Goal: Task Accomplishment & Management: Manage account settings

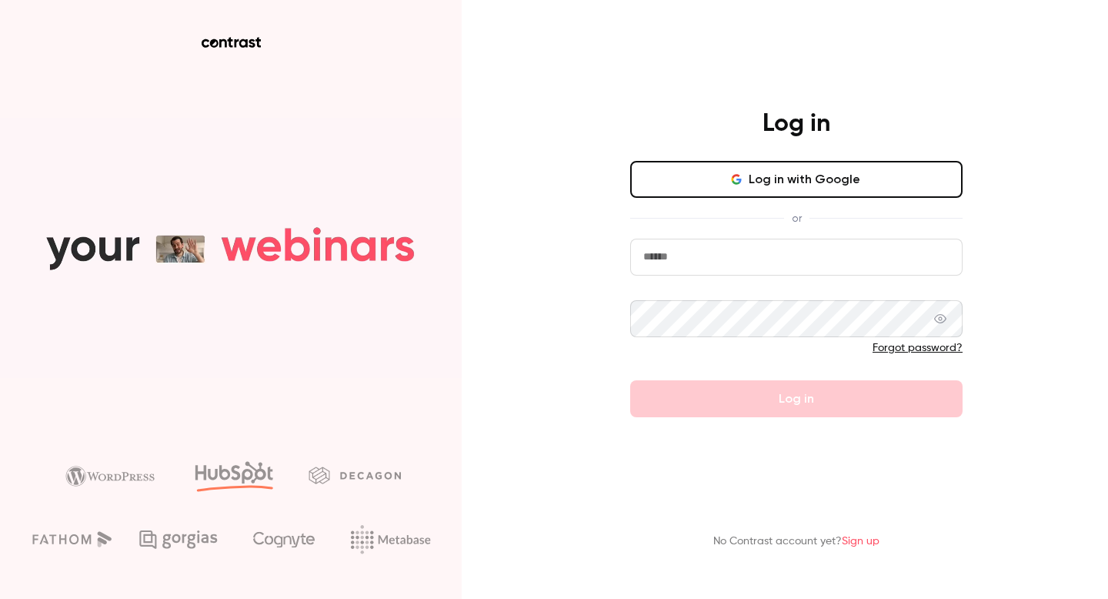
type input "**********"
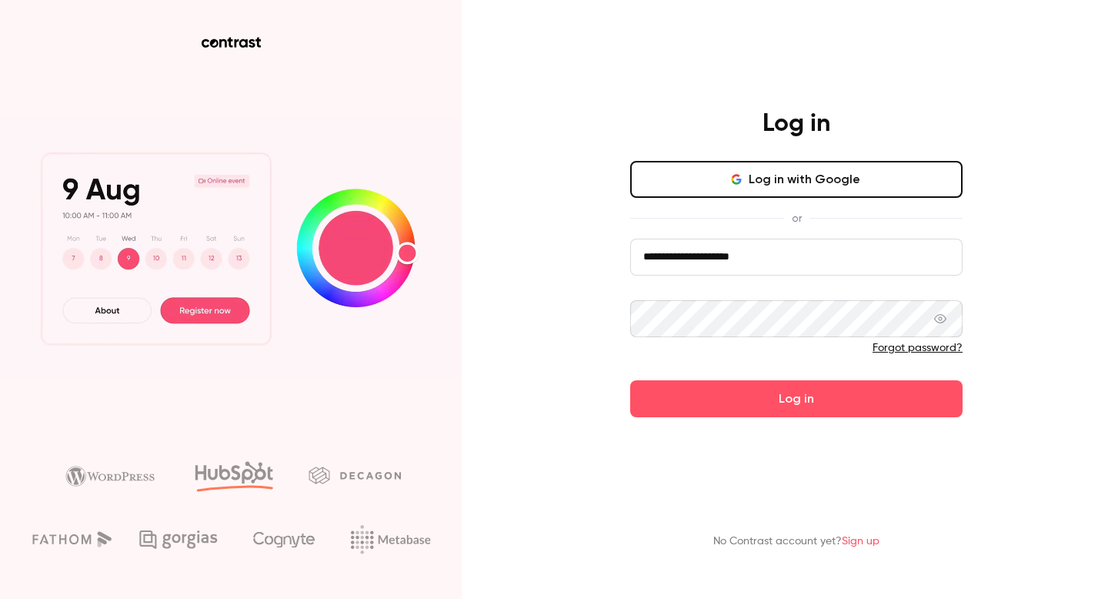
click at [758, 418] on main "**********" at bounding box center [797, 299] width 400 height 599
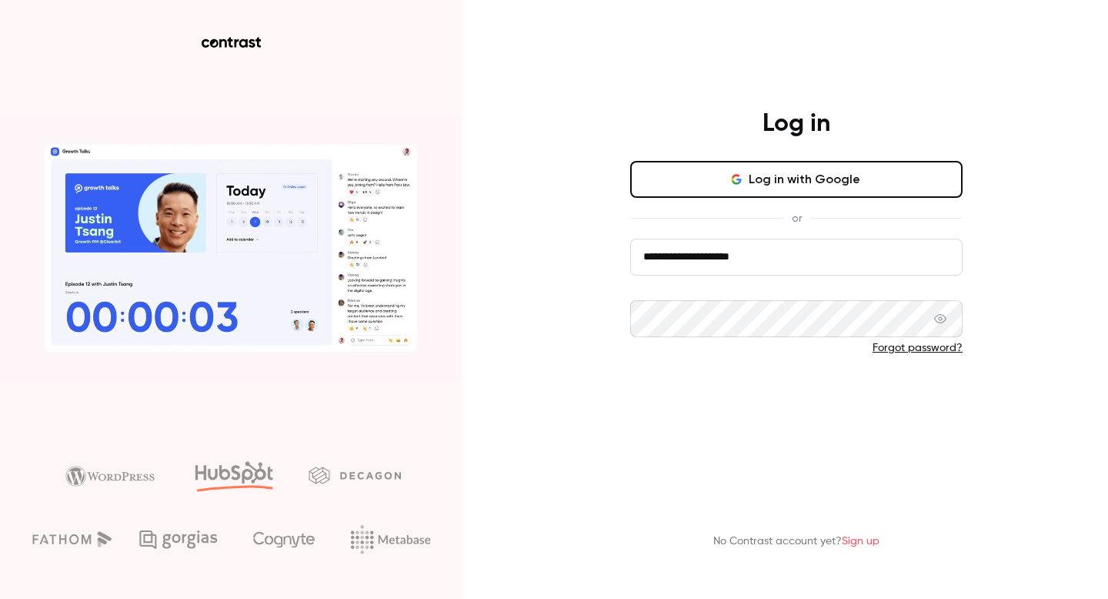
click at [776, 406] on button "Log in" at bounding box center [796, 398] width 333 height 37
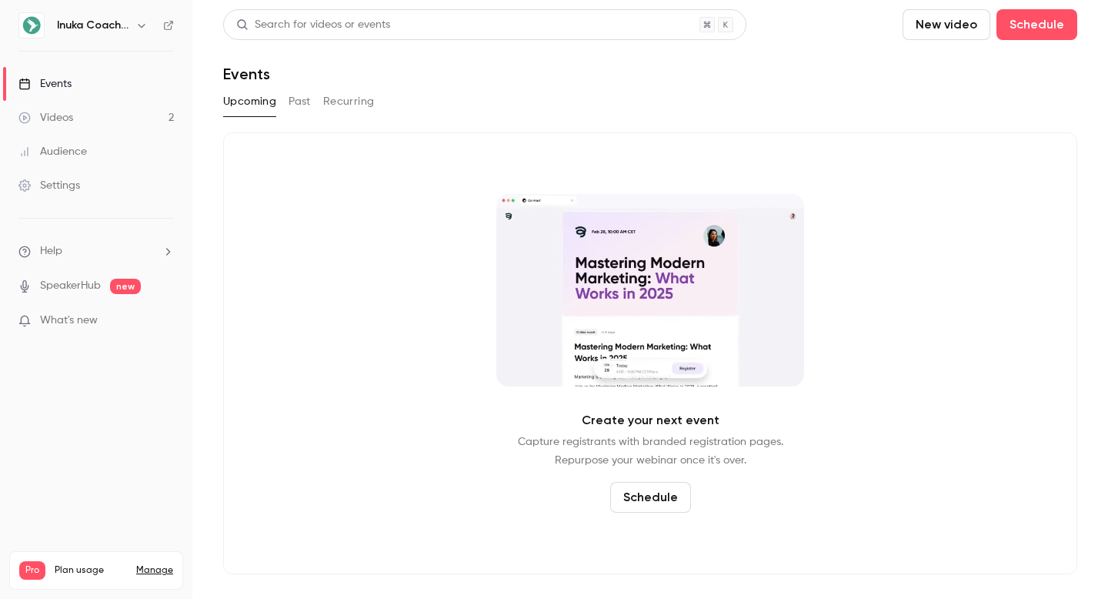
click at [297, 95] on button "Past" at bounding box center [300, 101] width 22 height 25
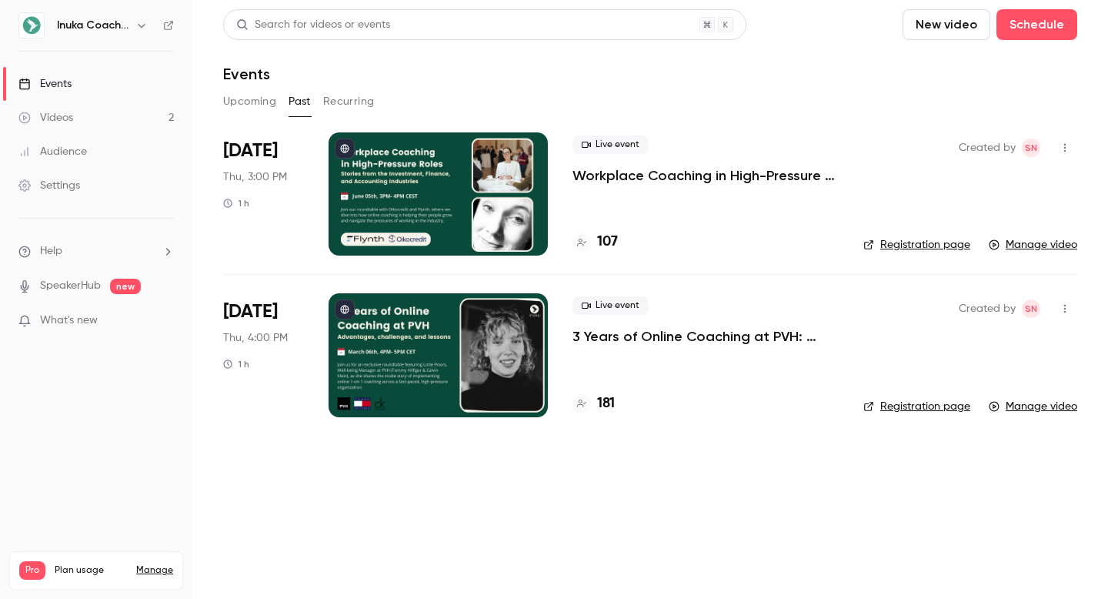
click at [704, 339] on p "3 Years of Online Coaching at PVH: Advantages, challenges, and lessons" at bounding box center [706, 336] width 266 height 18
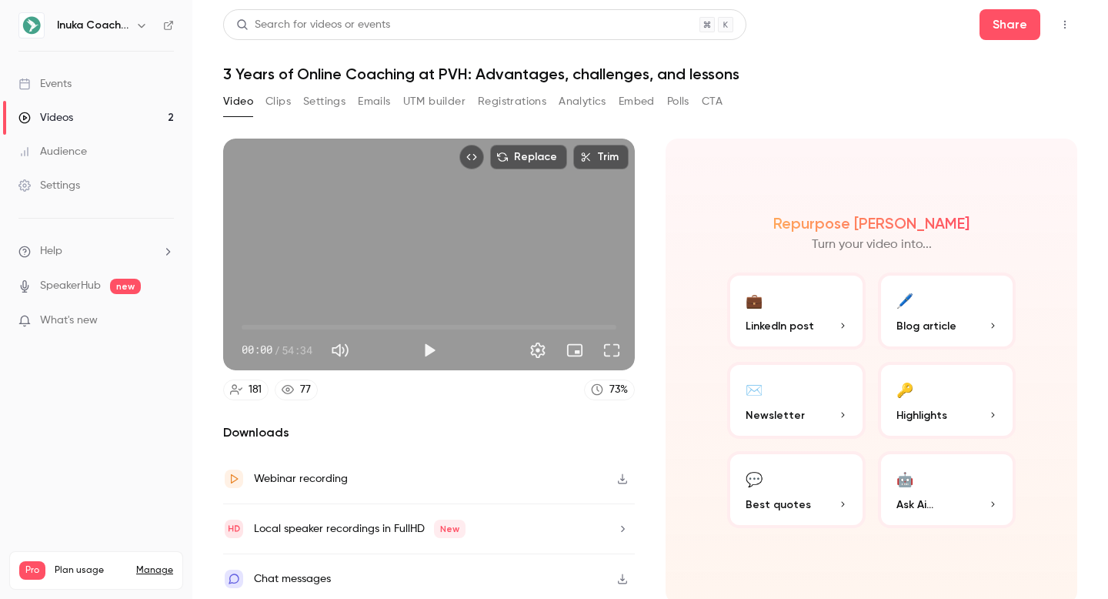
scroll to position [5, 0]
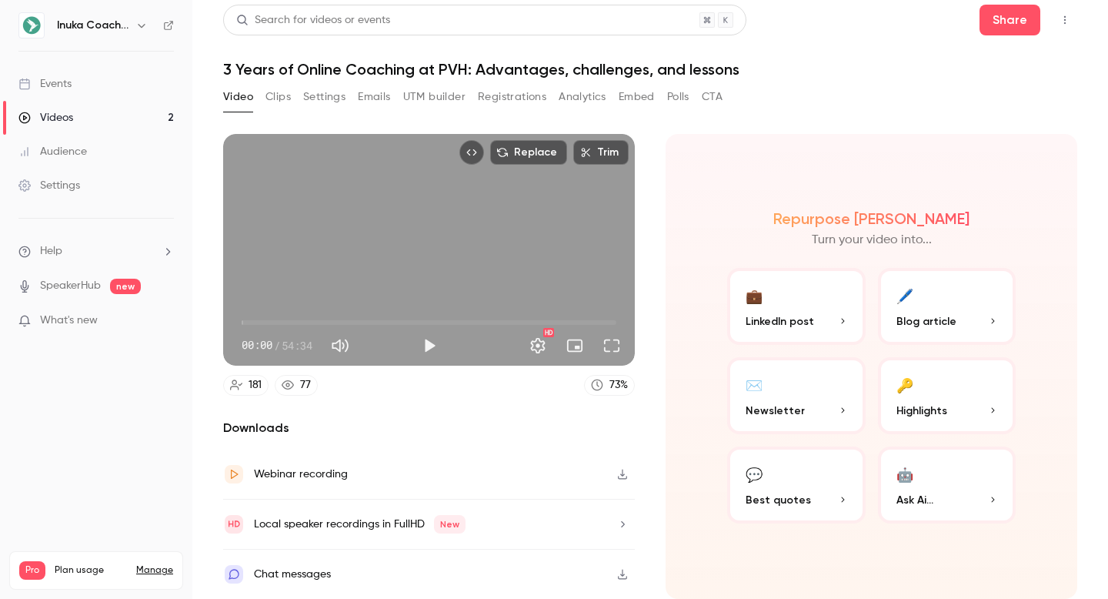
click at [637, 99] on button "Embed" at bounding box center [637, 97] width 36 height 25
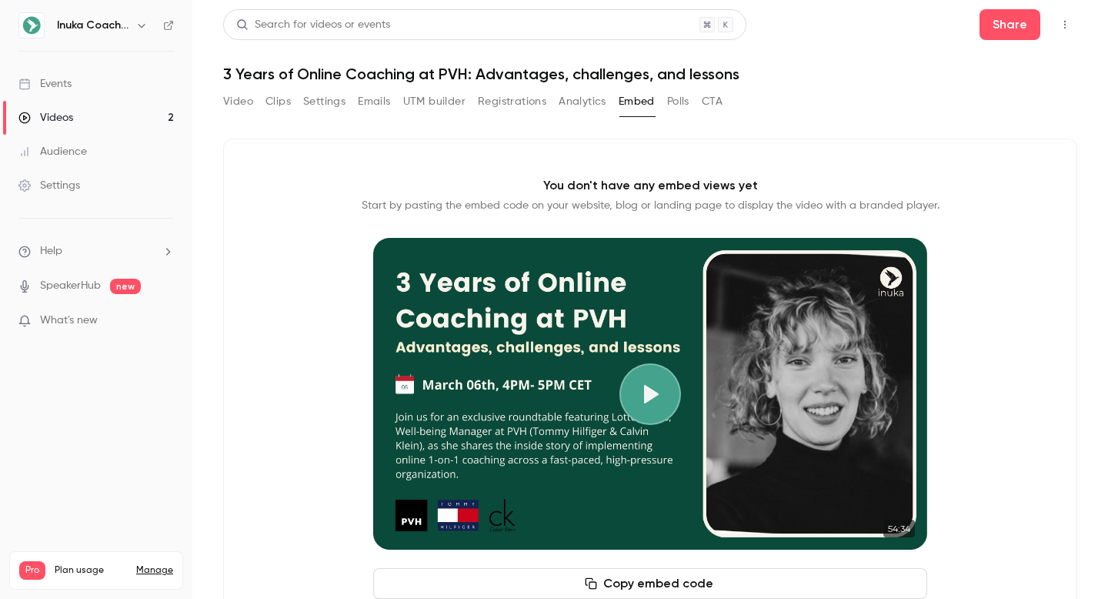
click at [706, 92] on button "CTA" at bounding box center [712, 101] width 21 height 25
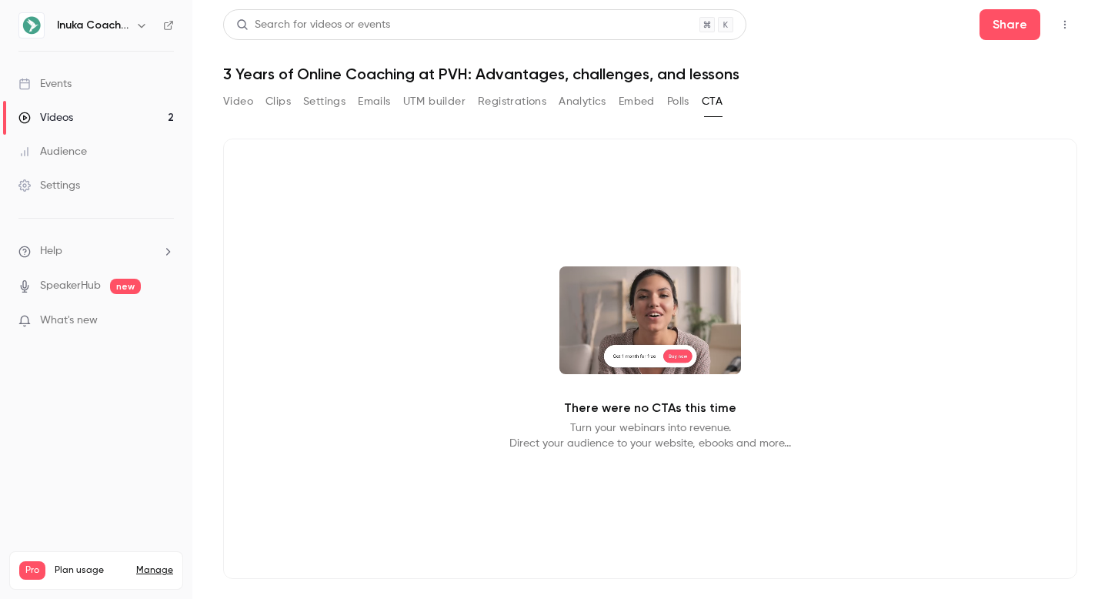
click at [637, 102] on button "Embed" at bounding box center [637, 101] width 36 height 25
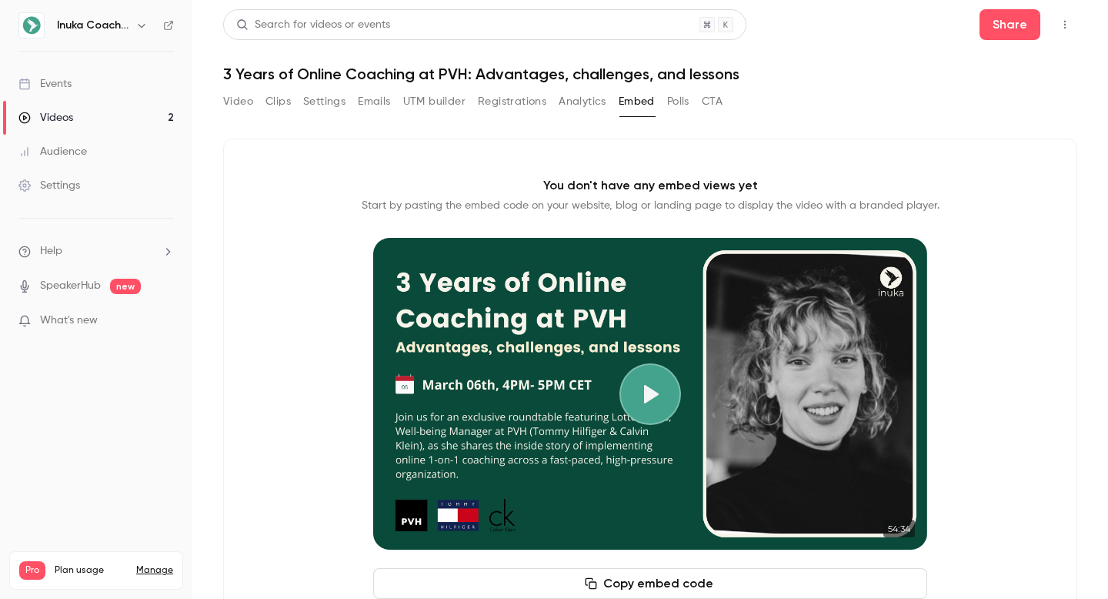
click at [916, 119] on div "Video Clips Settings Emails UTM builder Registrations Analytics Embed Polls CTA" at bounding box center [650, 104] width 854 height 31
click at [115, 71] on link "Events" at bounding box center [96, 84] width 192 height 34
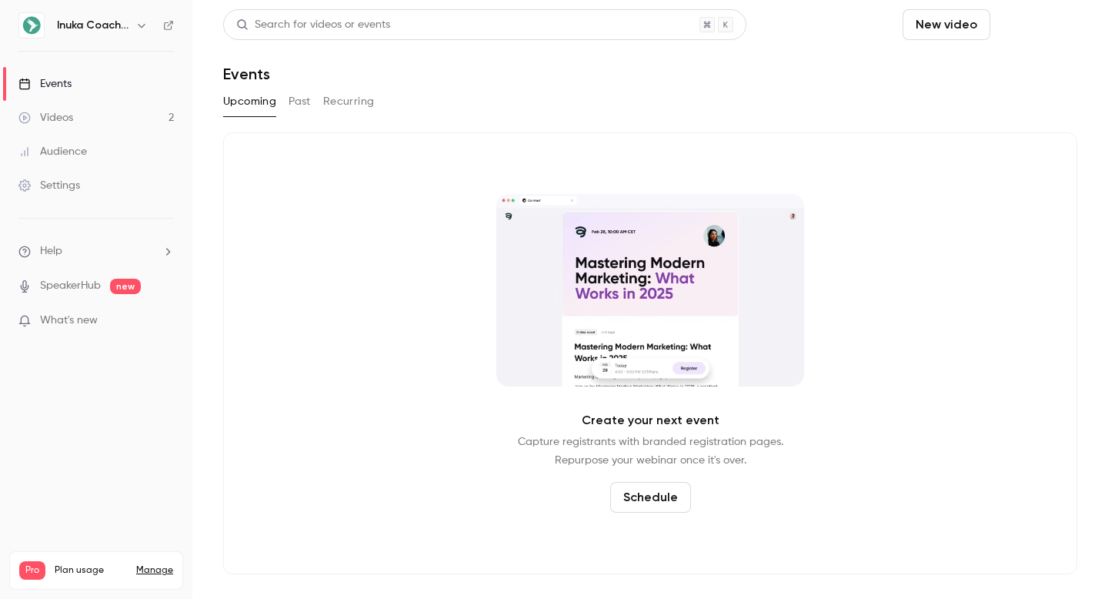
click at [1010, 33] on button "Schedule" at bounding box center [1037, 24] width 81 height 31
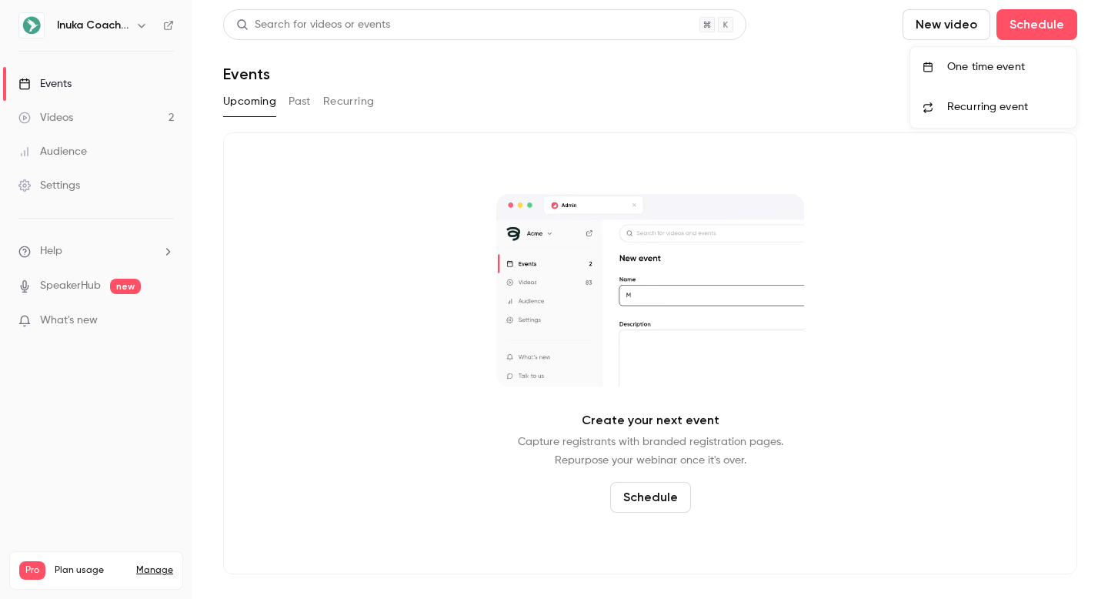
click at [998, 54] on li "One time event" at bounding box center [994, 67] width 166 height 40
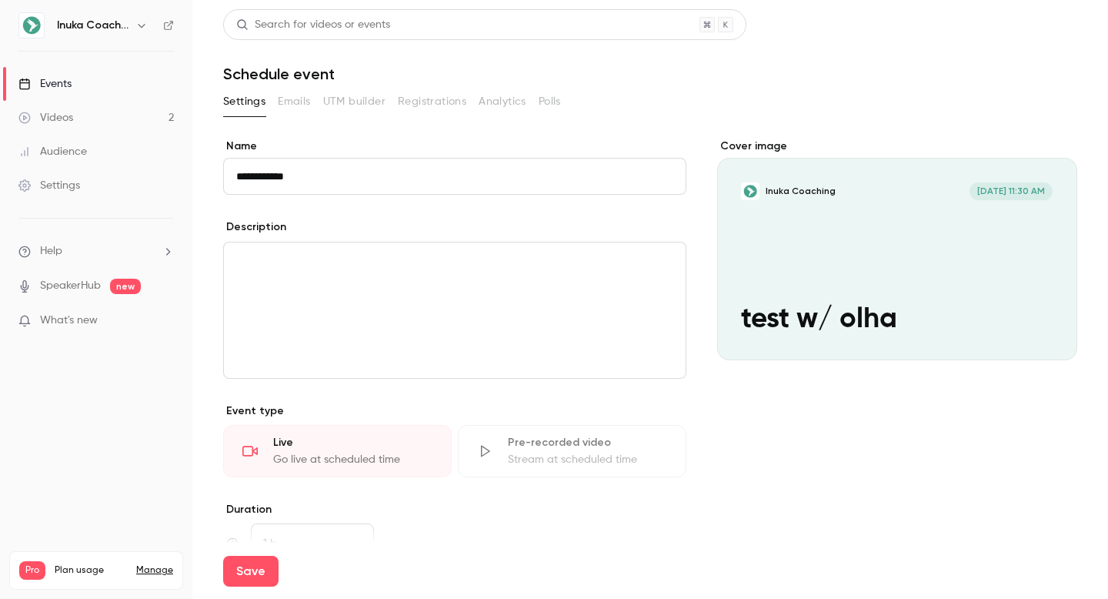
type input "**********"
click at [369, 321] on div "editor" at bounding box center [455, 309] width 462 height 135
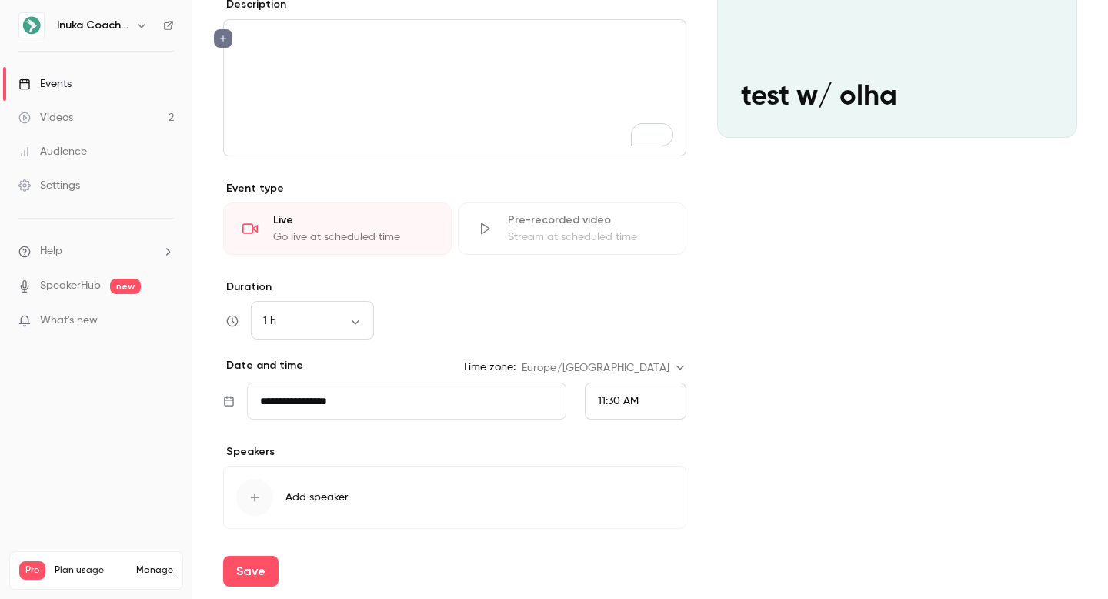
click at [360, 389] on input "**********" at bounding box center [406, 401] width 319 height 37
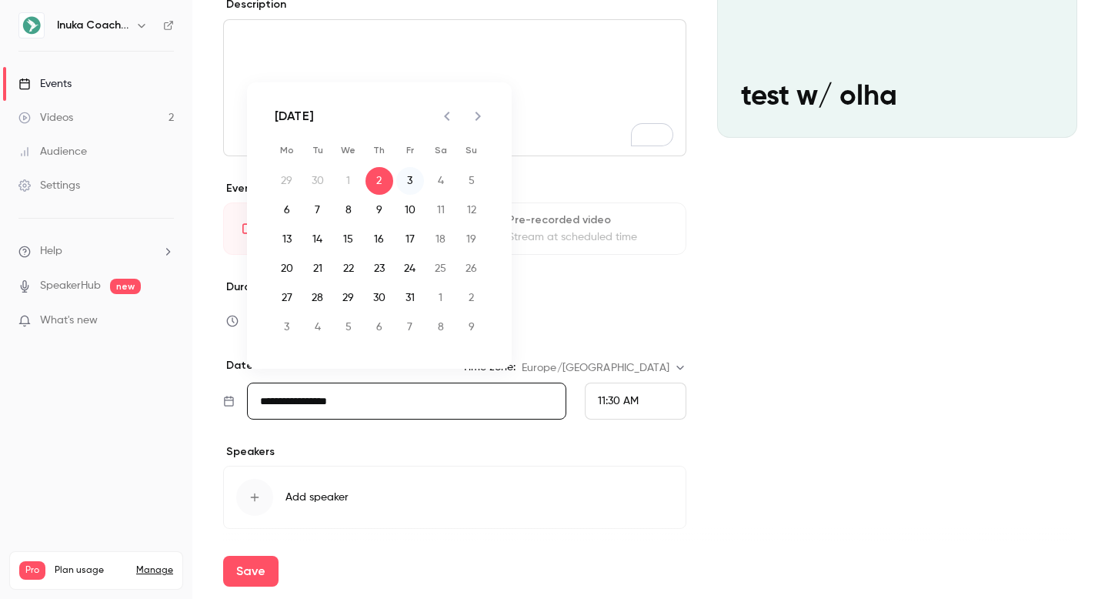
click at [409, 172] on button "3" at bounding box center [410, 181] width 28 height 28
type input "**********"
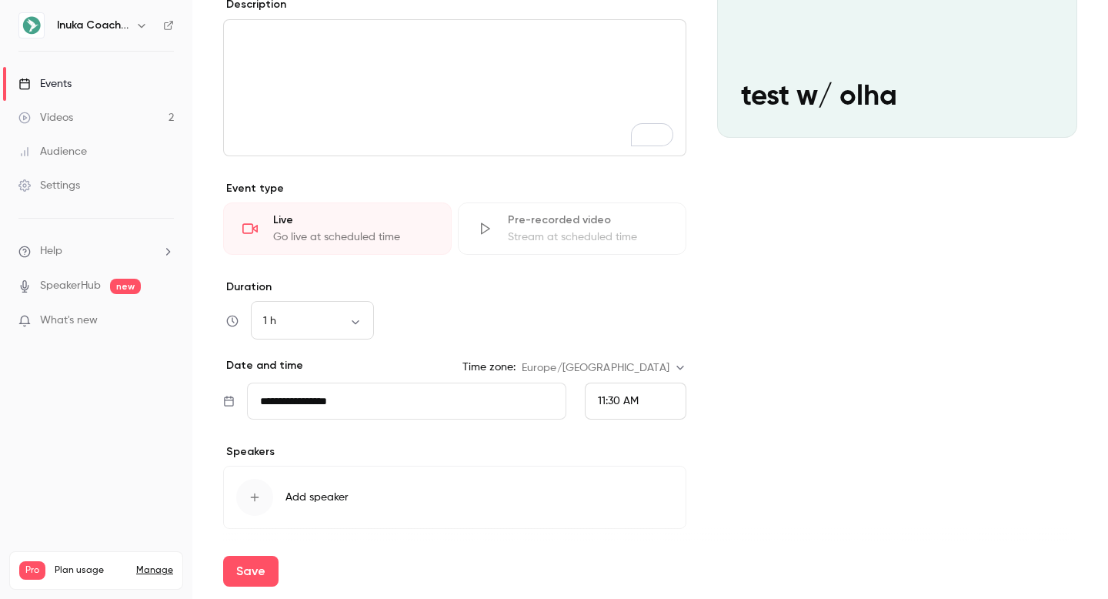
click at [663, 399] on div "11:30 AM" at bounding box center [636, 401] width 102 height 37
click at [630, 336] on span "3:30 PM" at bounding box center [617, 336] width 38 height 11
click at [266, 557] on button "Save" at bounding box center [250, 571] width 55 height 31
type input "**********"
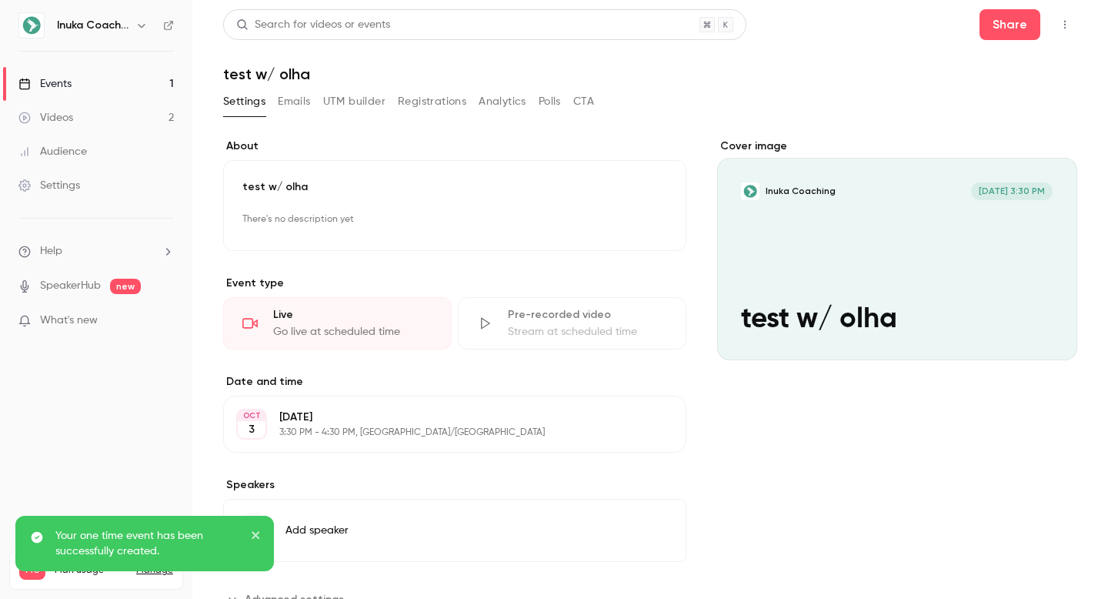
click at [254, 537] on icon "close" at bounding box center [256, 535] width 8 height 8
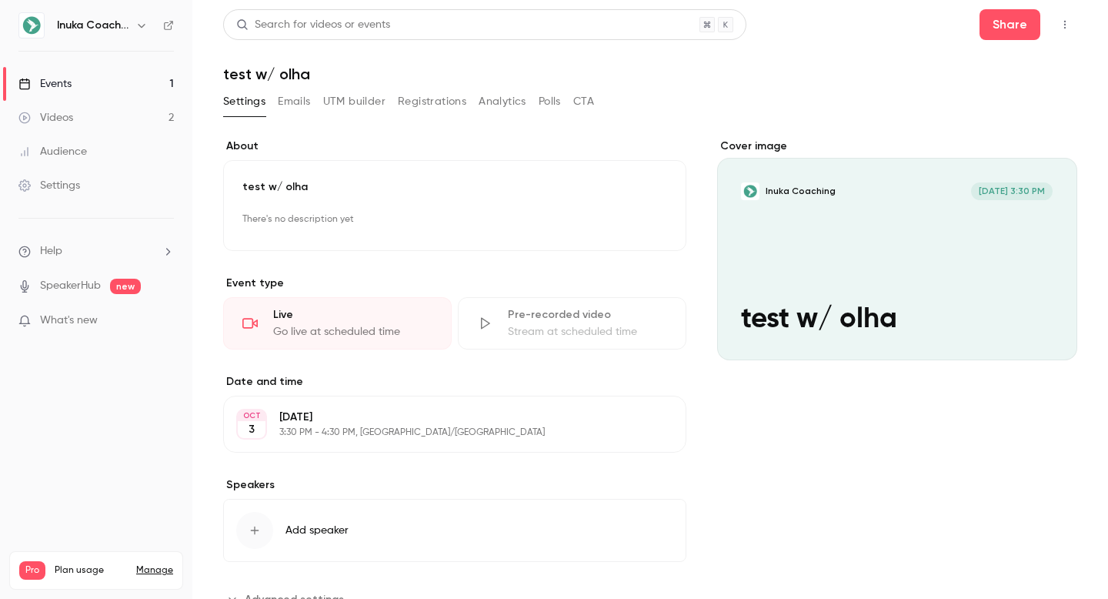
click at [498, 106] on button "Analytics" at bounding box center [503, 101] width 48 height 25
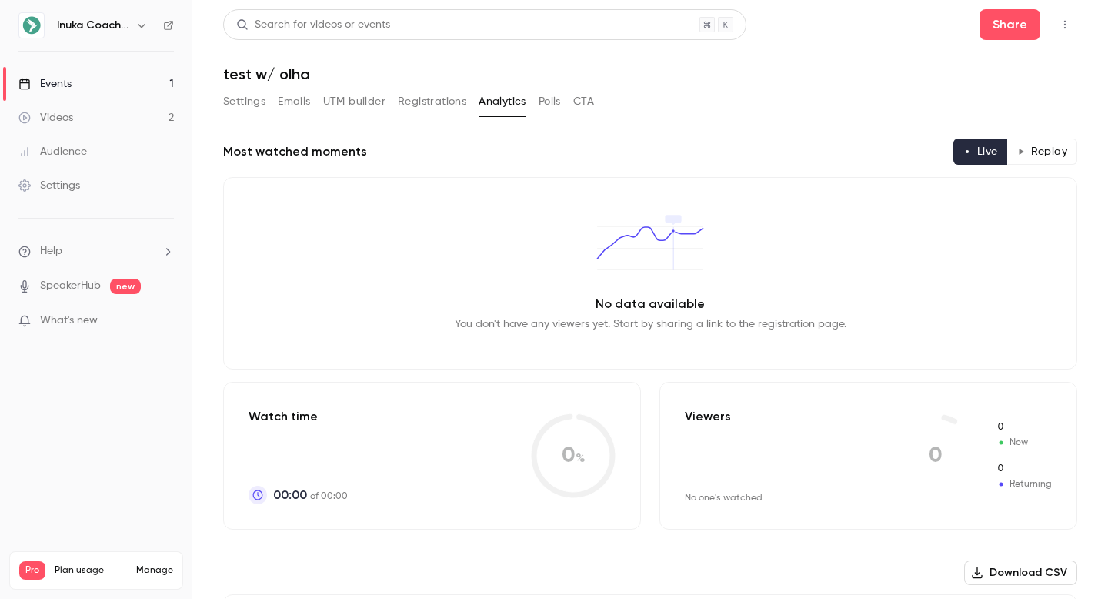
click at [307, 99] on button "Emails" at bounding box center [294, 101] width 32 height 25
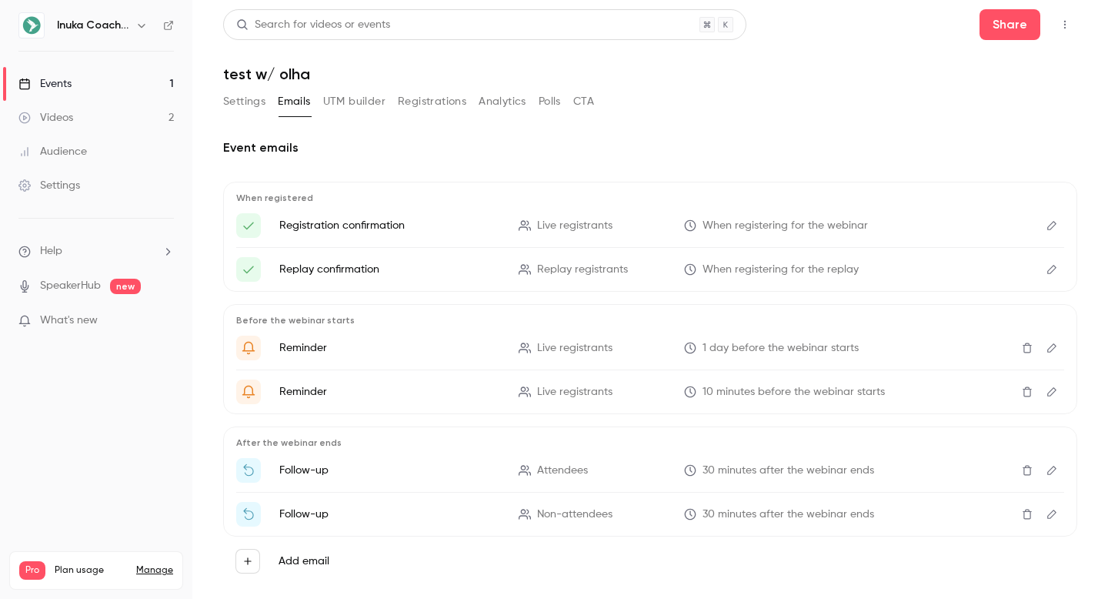
click at [365, 99] on button "UTM builder" at bounding box center [354, 101] width 62 height 25
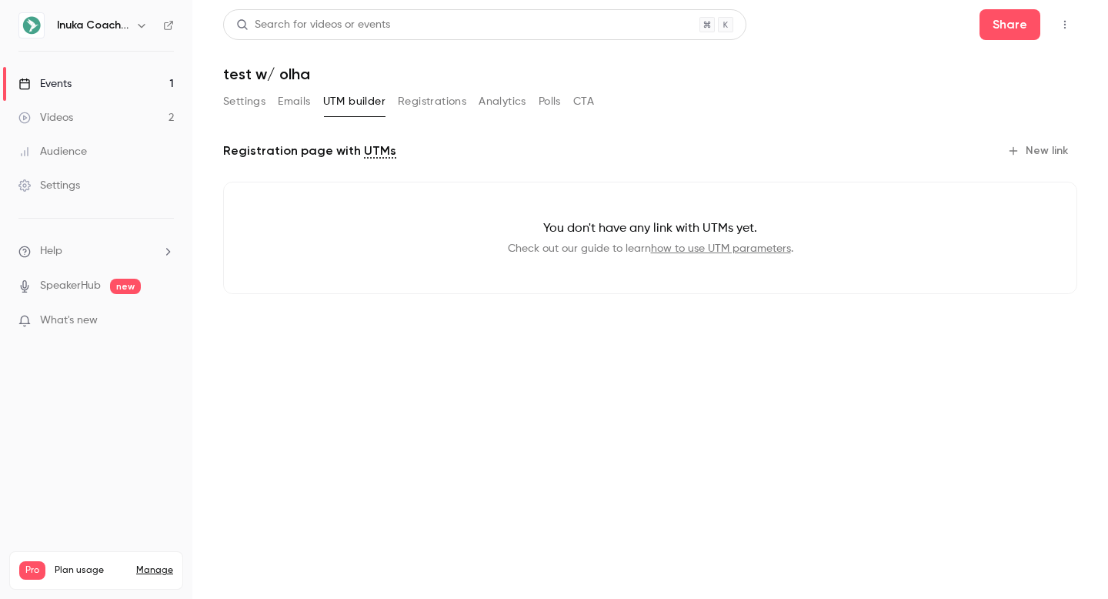
click at [426, 101] on button "Registrations" at bounding box center [432, 101] width 69 height 25
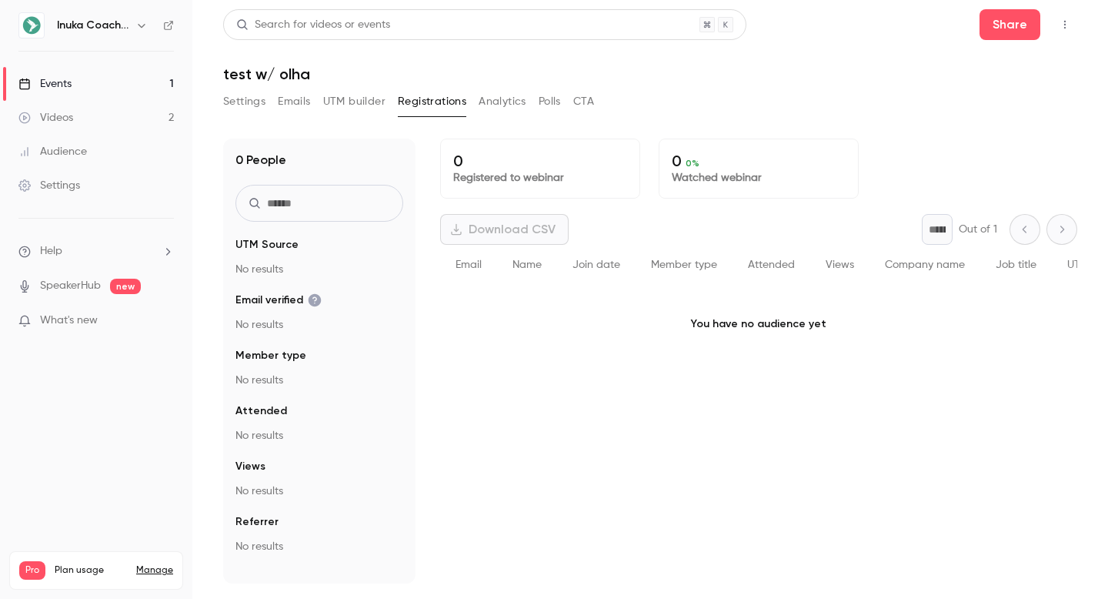
click at [505, 103] on button "Analytics" at bounding box center [503, 101] width 48 height 25
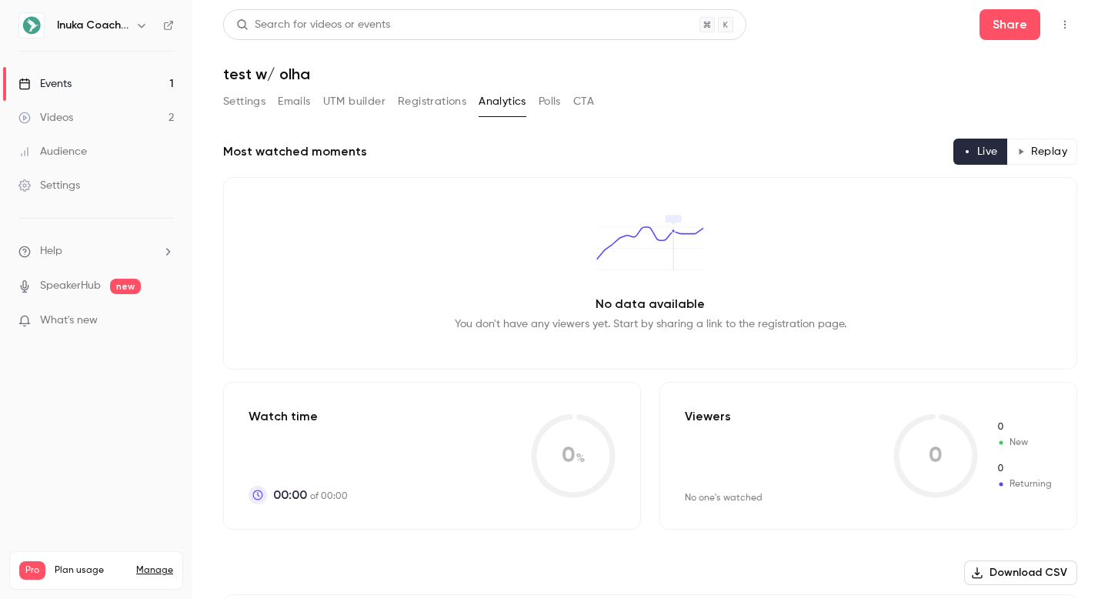
click at [555, 104] on button "Polls" at bounding box center [550, 101] width 22 height 25
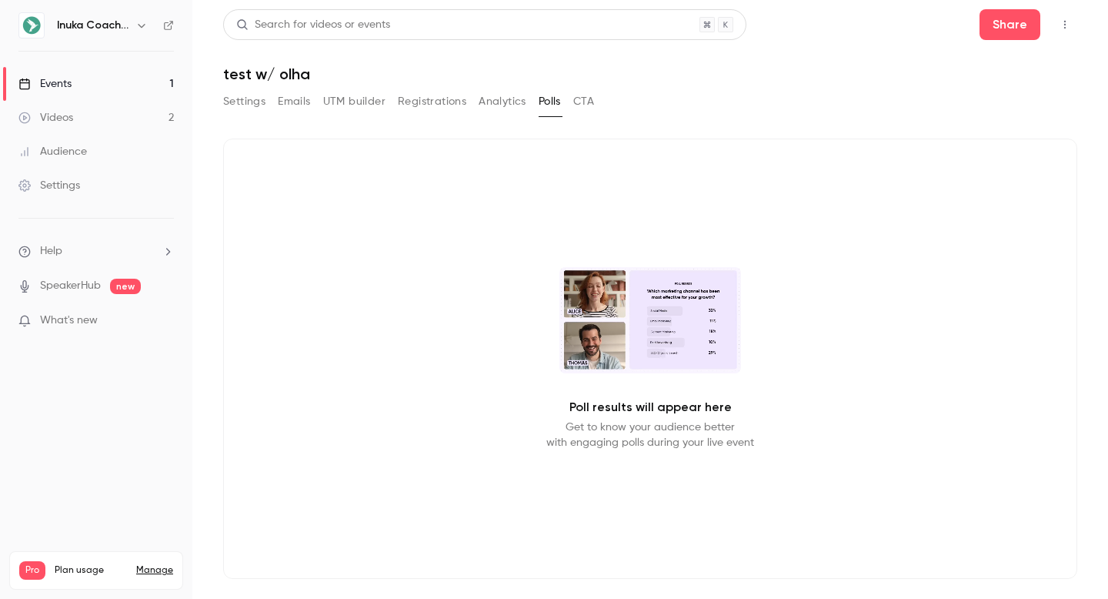
click at [590, 105] on button "CTA" at bounding box center [583, 101] width 21 height 25
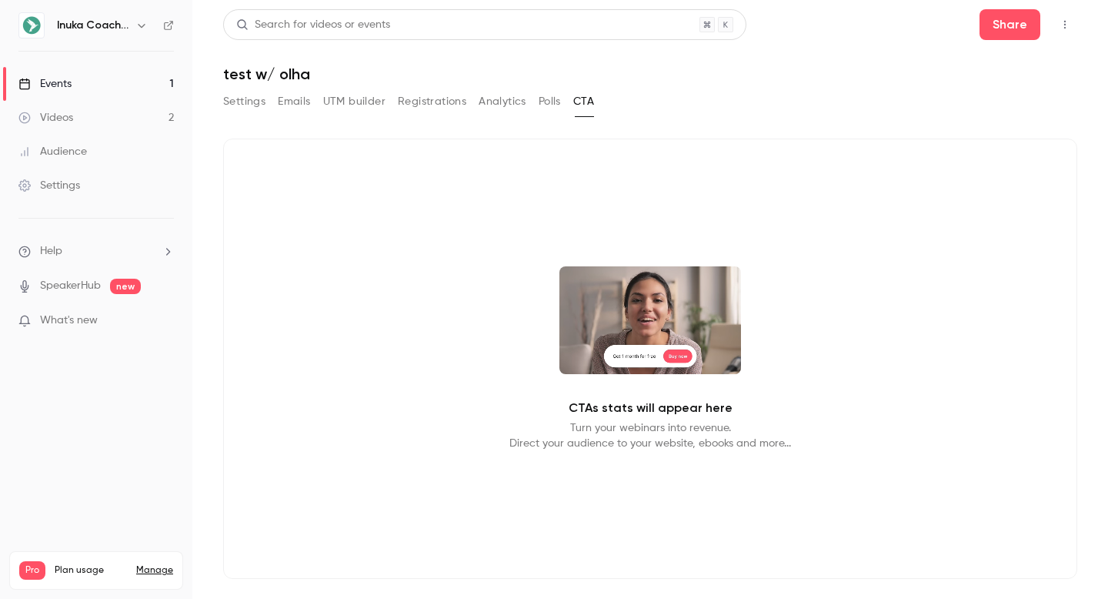
click at [230, 104] on button "Settings" at bounding box center [244, 101] width 42 height 25
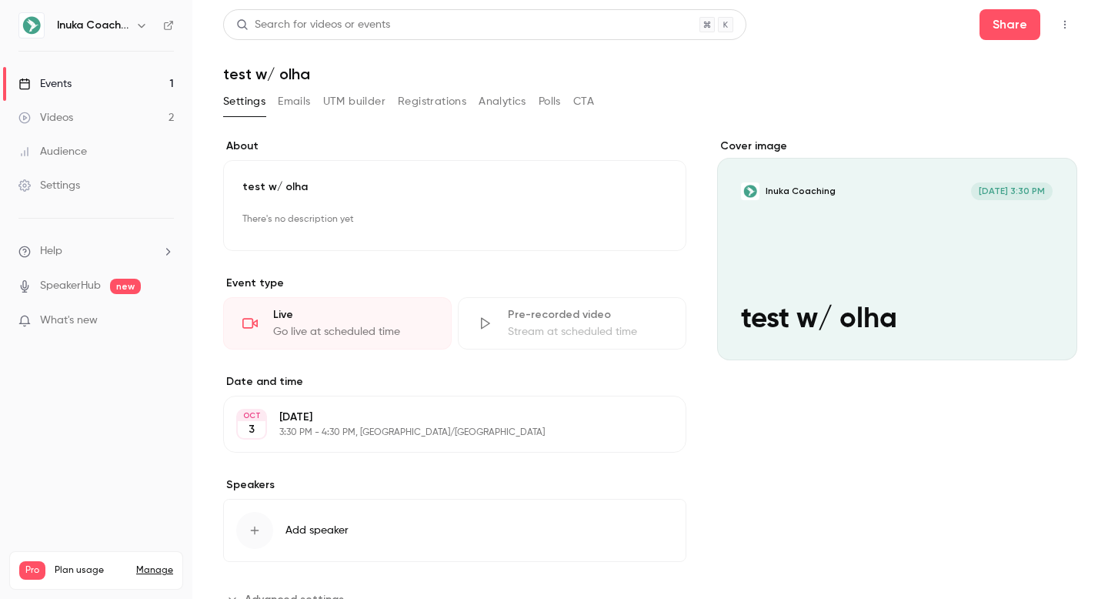
scroll to position [58, 0]
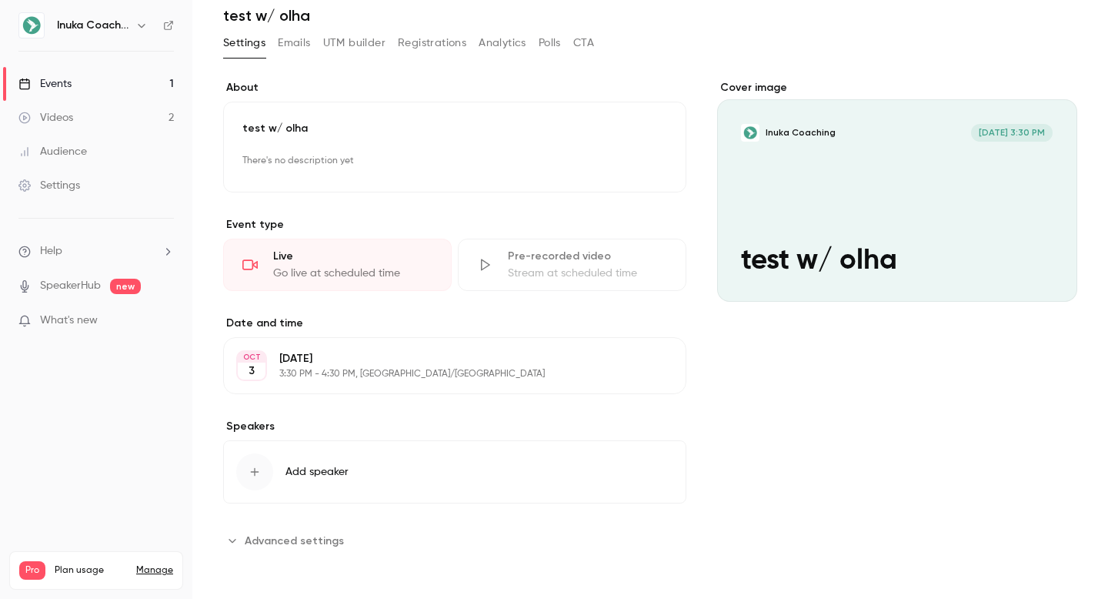
click at [293, 545] on span "Advanced settings" at bounding box center [294, 541] width 99 height 16
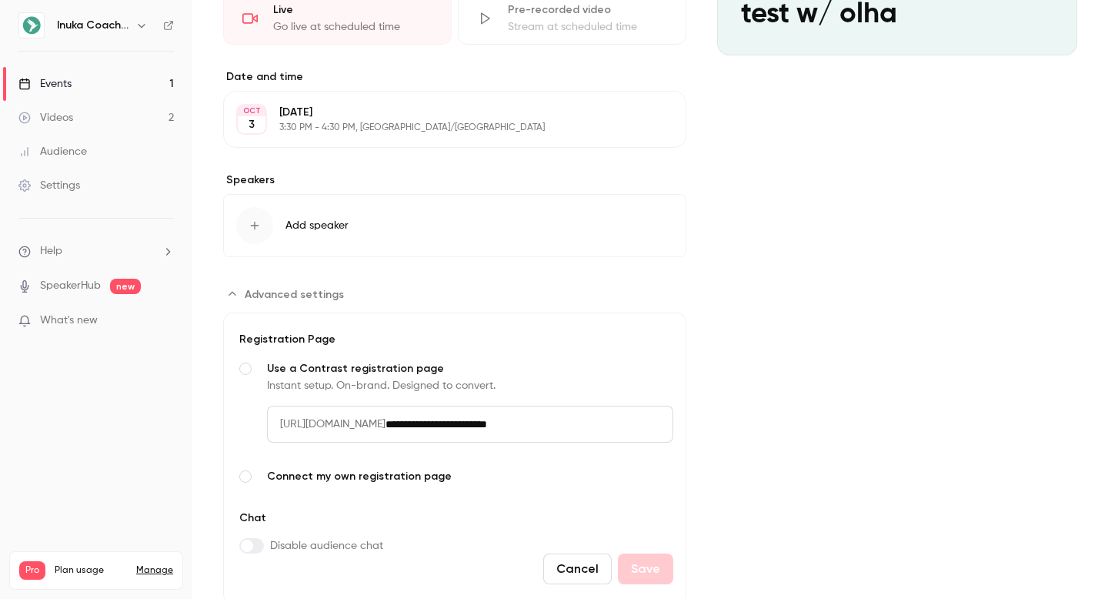
scroll to position [0, 0]
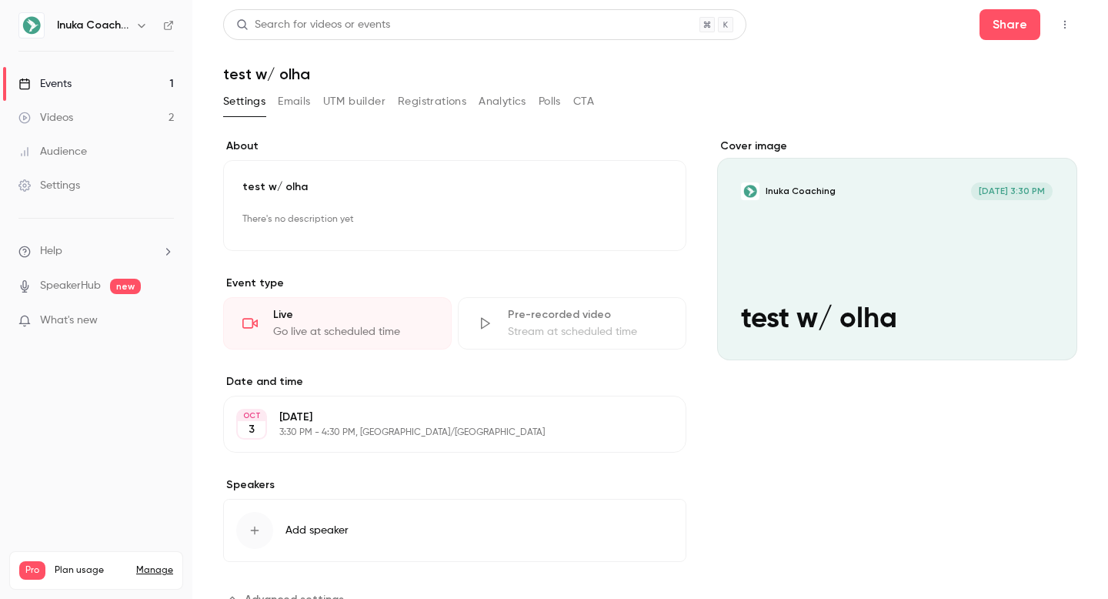
click at [807, 204] on div "Cover image" at bounding box center [897, 250] width 360 height 222
click at [0, 0] on input "Inuka Coaching [DATE] 3:30 PM test w/ olha" at bounding box center [0, 0] width 0 height 0
click at [1071, 25] on button "button" at bounding box center [1065, 24] width 25 height 25
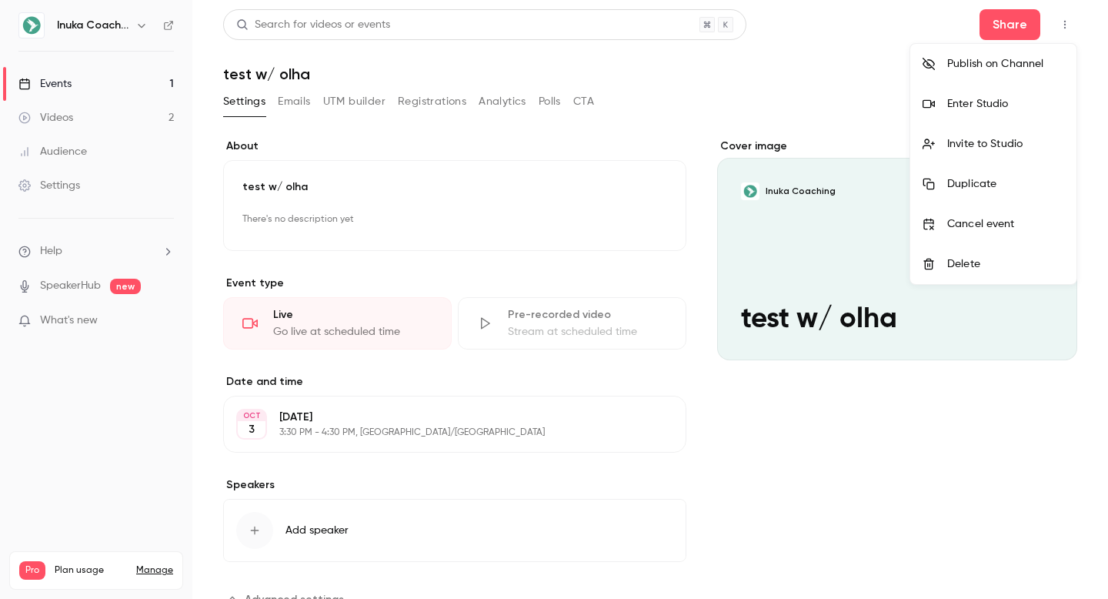
click at [811, 46] on div at bounding box center [554, 299] width 1108 height 599
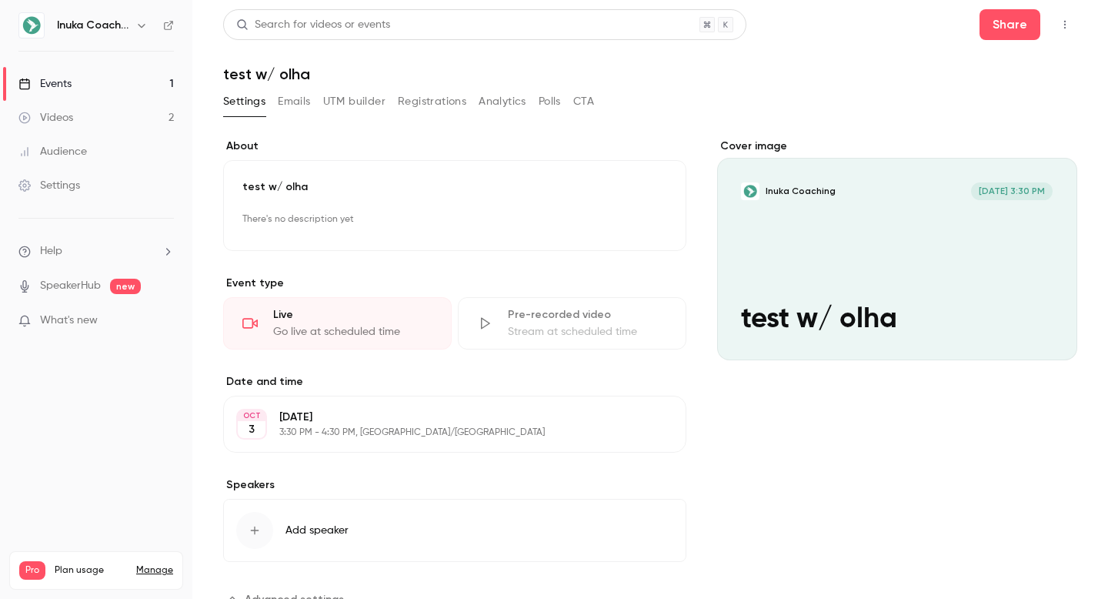
click at [1069, 34] on button "button" at bounding box center [1065, 24] width 25 height 25
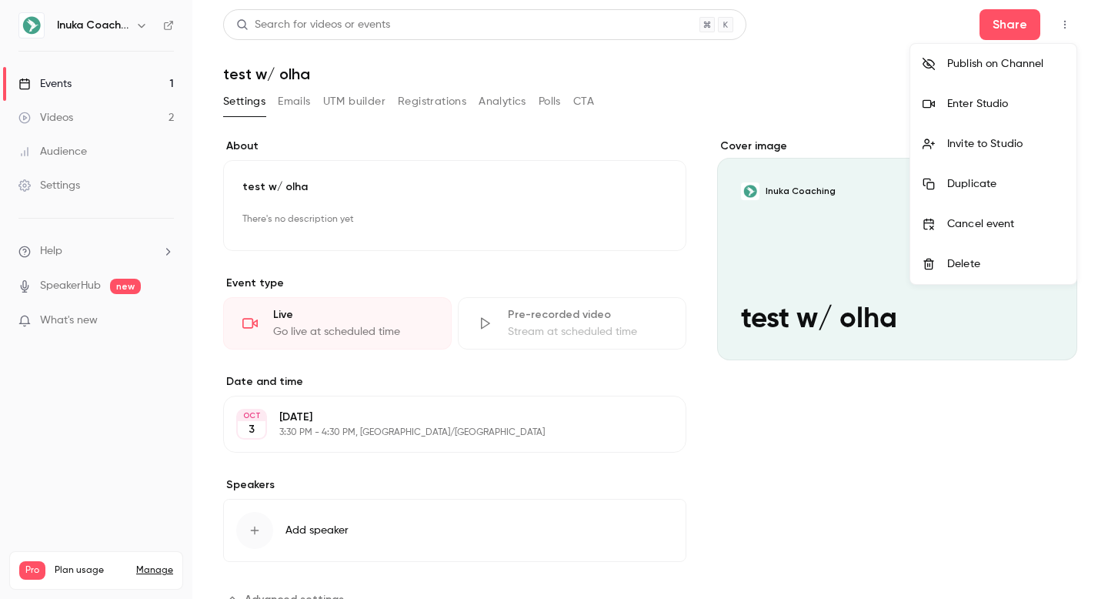
click at [999, 60] on div "Publish on Channel" at bounding box center [1006, 63] width 117 height 15
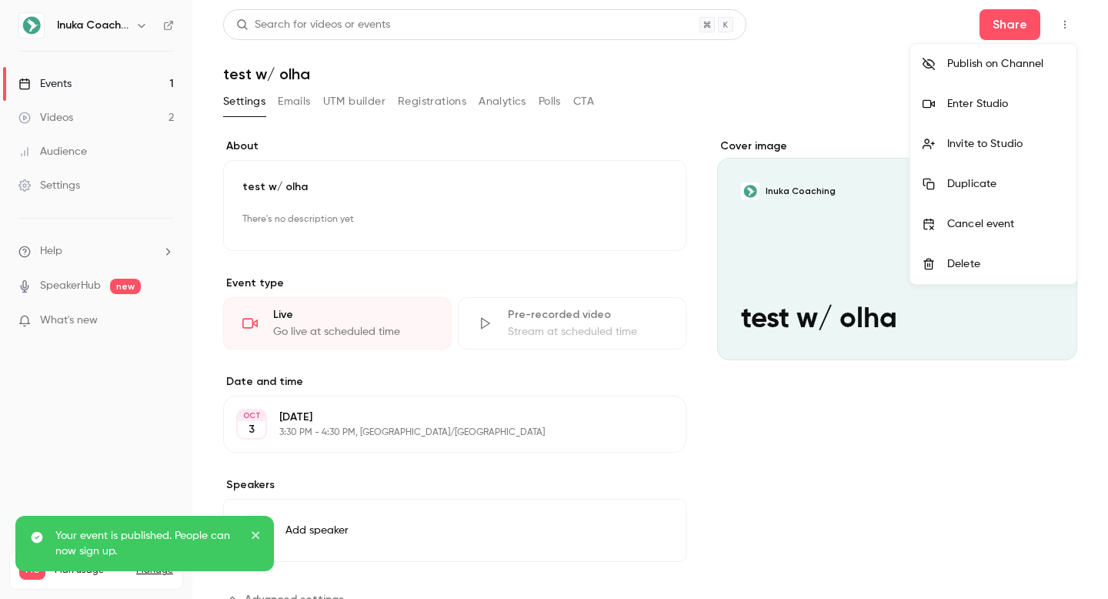
click at [71, 106] on div at bounding box center [554, 299] width 1108 height 599
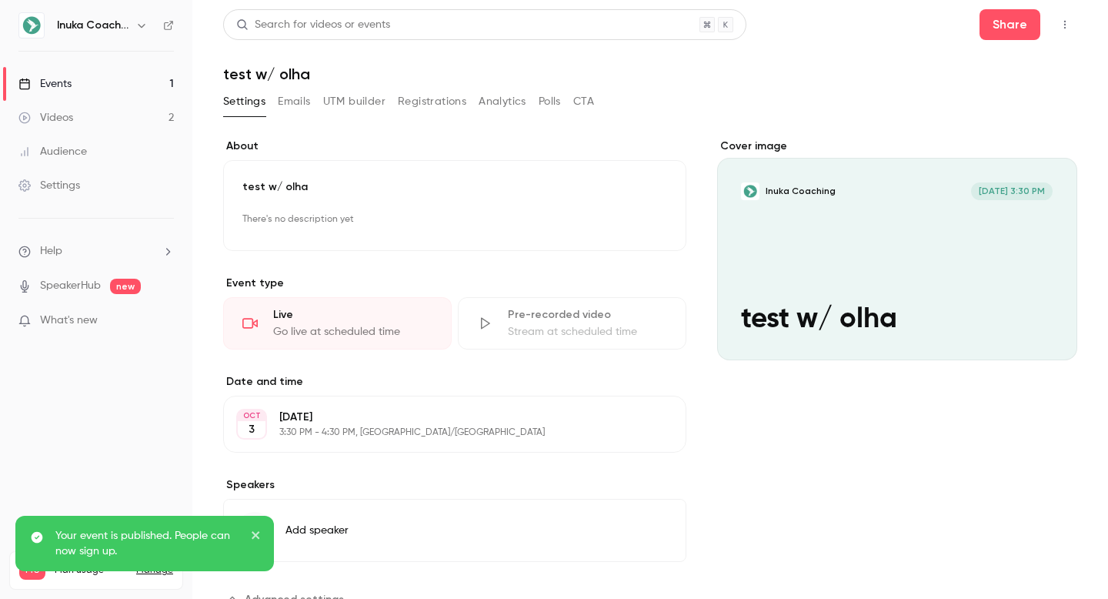
click at [108, 74] on link "Events 1" at bounding box center [96, 84] width 192 height 34
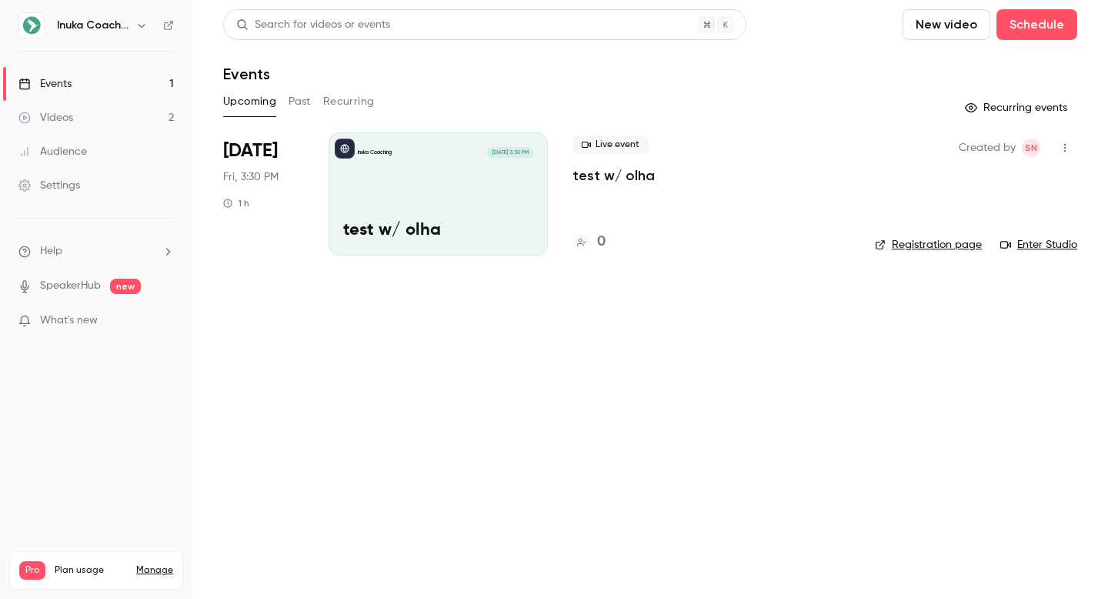
click at [918, 163] on div "Created by SN Registration page Enter Studio" at bounding box center [976, 193] width 202 height 123
click at [522, 150] on span "[DATE] 3:30 PM" at bounding box center [509, 152] width 45 height 11
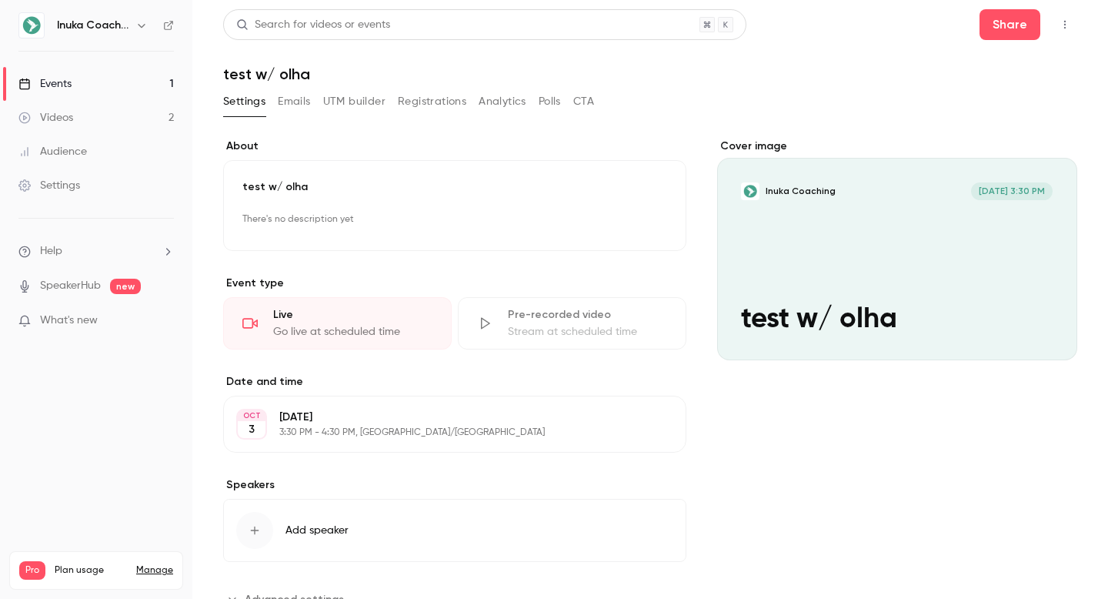
click at [428, 110] on button "Registrations" at bounding box center [432, 101] width 69 height 25
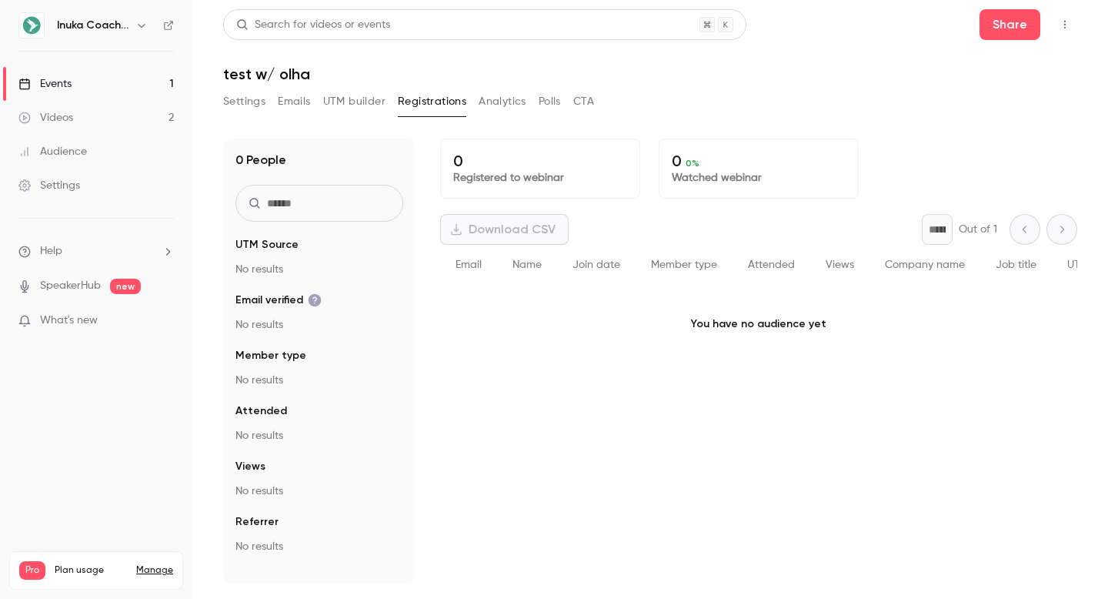
click at [428, 110] on button "Registrations" at bounding box center [432, 101] width 69 height 25
click at [553, 104] on button "Polls" at bounding box center [550, 101] width 22 height 25
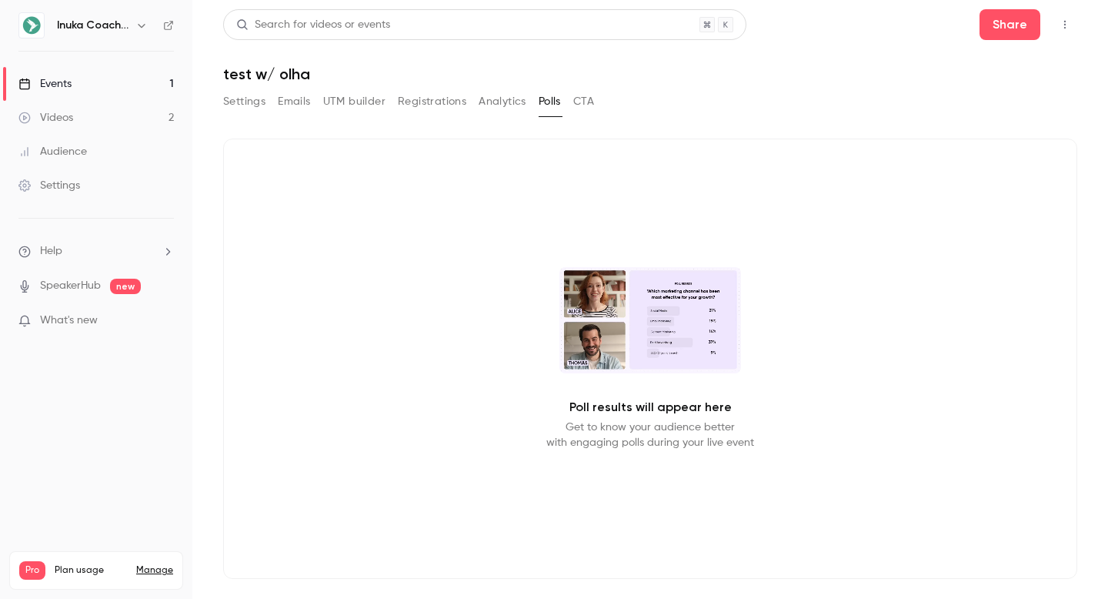
click at [605, 102] on div "Settings Emails UTM builder Registrations Analytics Polls CTA" at bounding box center [650, 104] width 854 height 31
click at [588, 105] on button "CTA" at bounding box center [583, 101] width 21 height 25
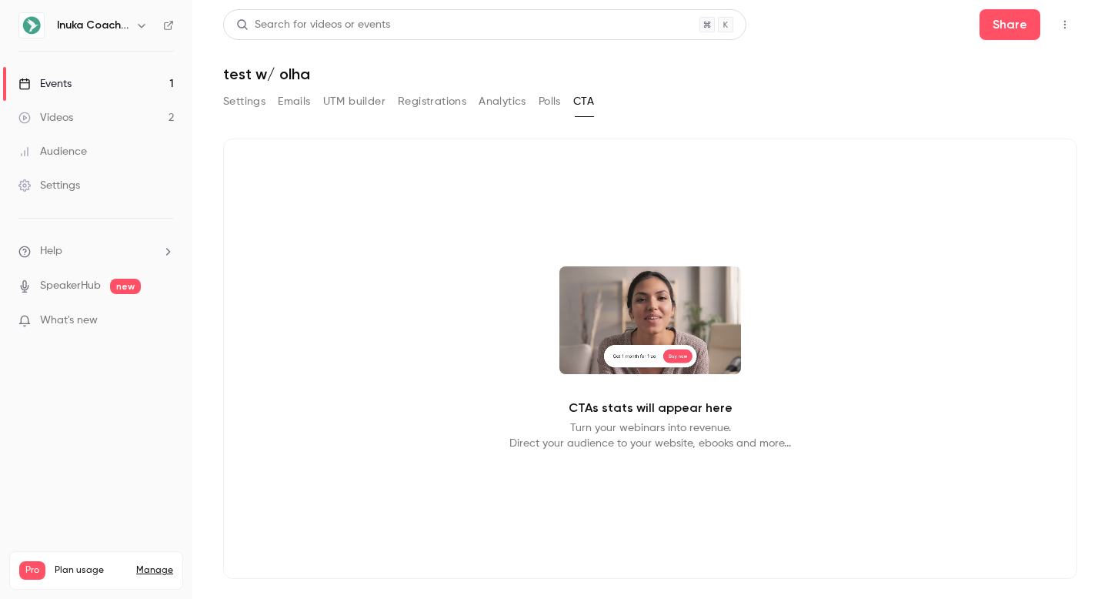
click at [527, 103] on div "Settings Emails UTM builder Registrations Analytics Polls CTA" at bounding box center [408, 101] width 371 height 25
click at [517, 103] on button "Analytics" at bounding box center [503, 101] width 48 height 25
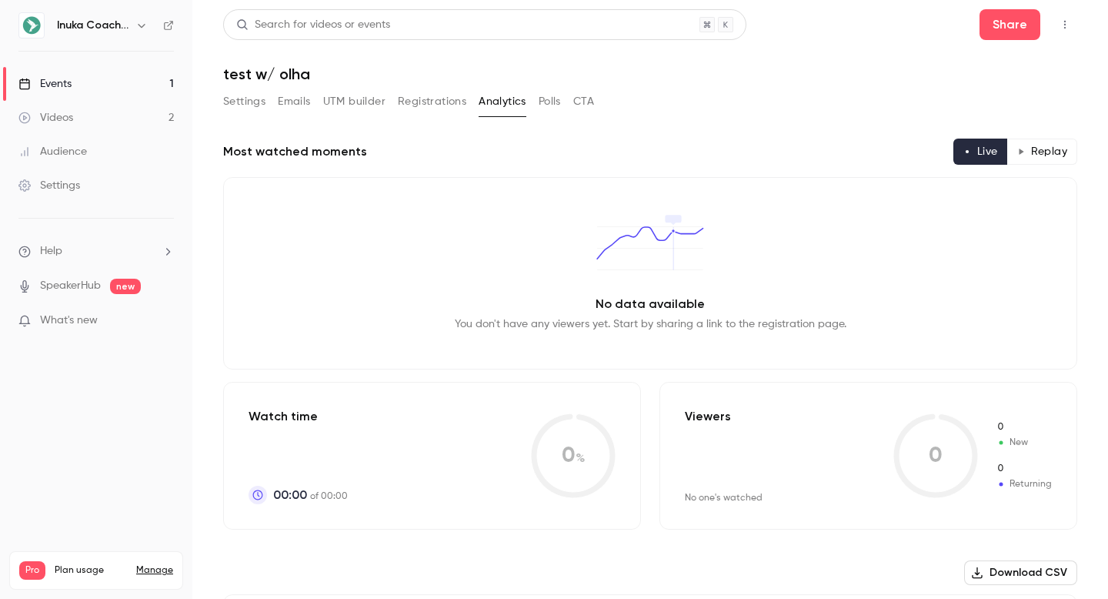
click at [428, 101] on button "Registrations" at bounding box center [432, 101] width 69 height 25
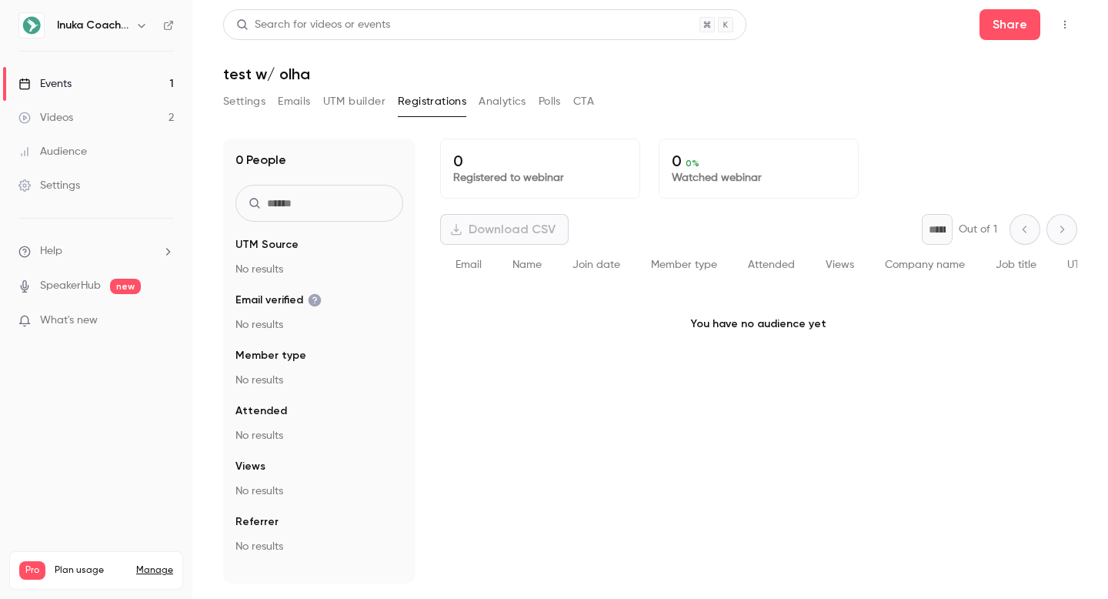
click at [374, 99] on button "UTM builder" at bounding box center [354, 101] width 62 height 25
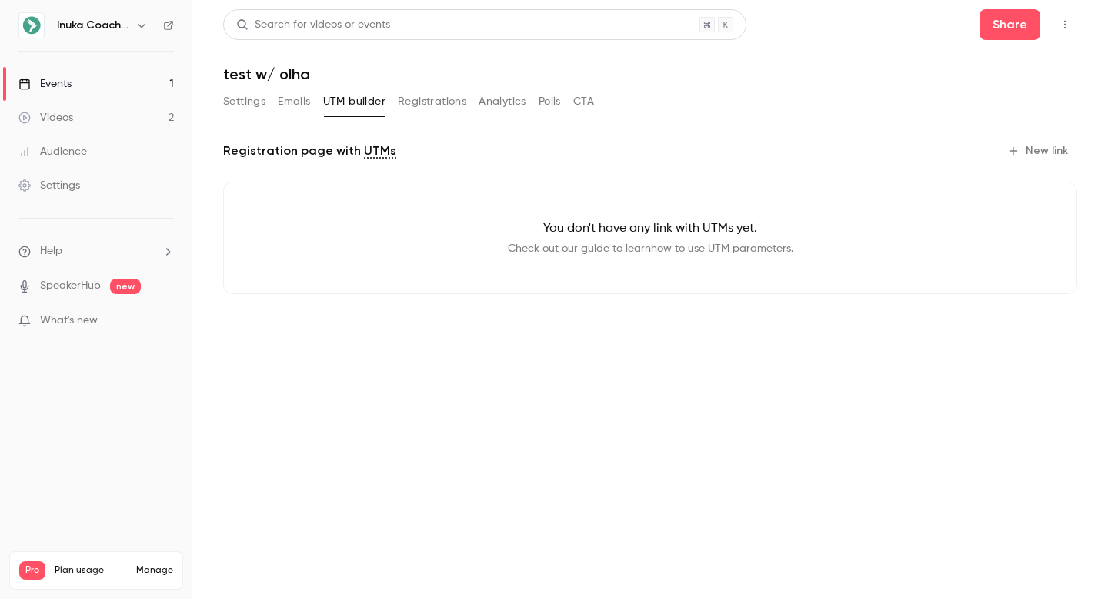
click at [269, 111] on div "Settings Emails UTM builder Registrations Analytics Polls CTA" at bounding box center [408, 101] width 371 height 25
click at [298, 104] on button "Emails" at bounding box center [294, 101] width 32 height 25
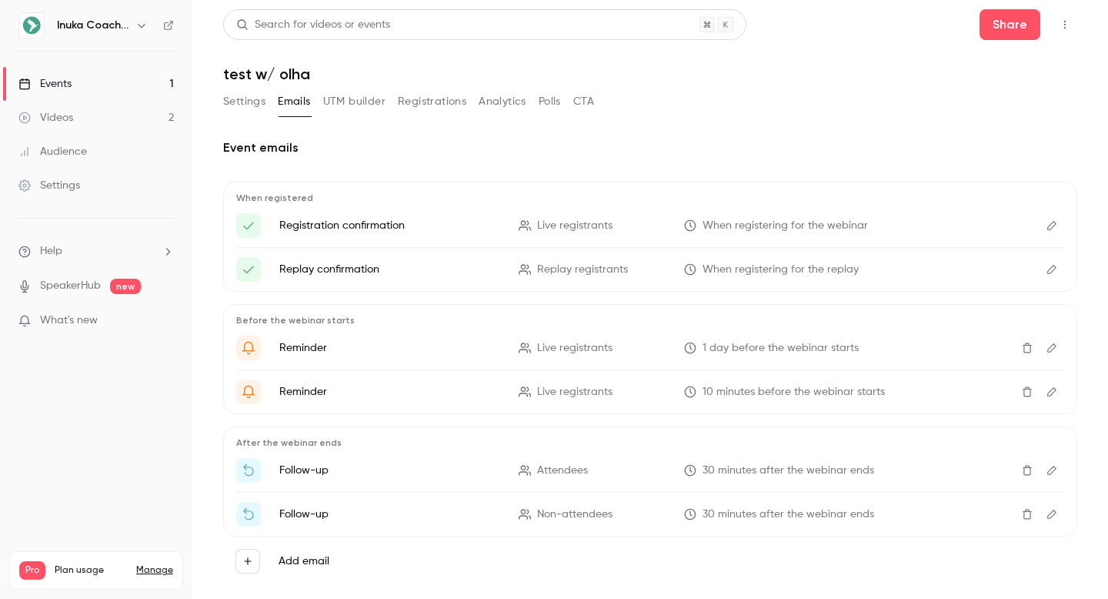
scroll to position [27, 0]
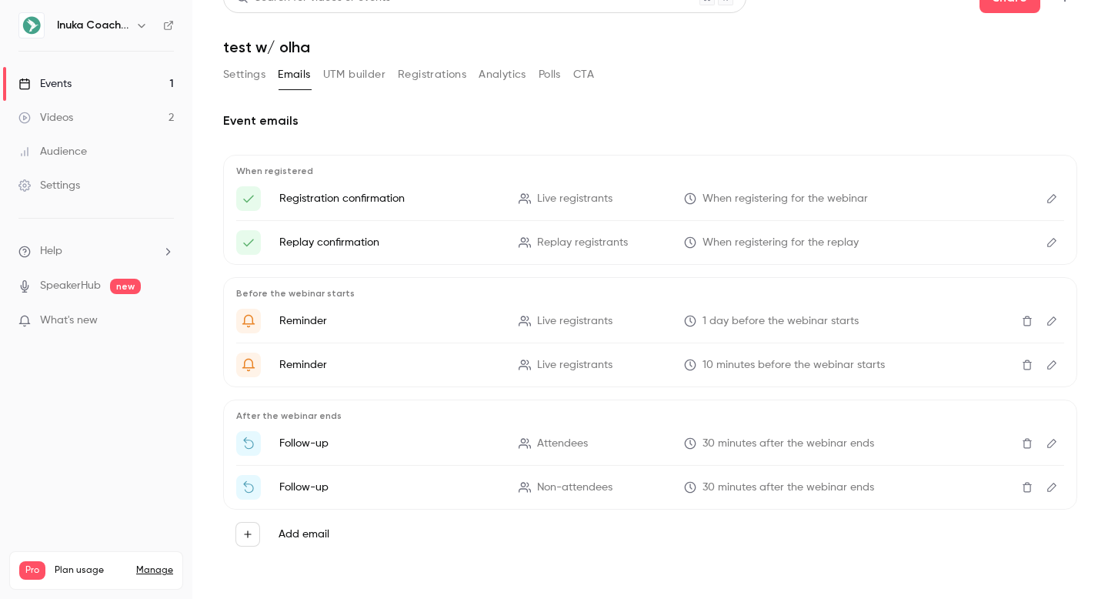
click at [242, 69] on button "Settings" at bounding box center [244, 74] width 42 height 25
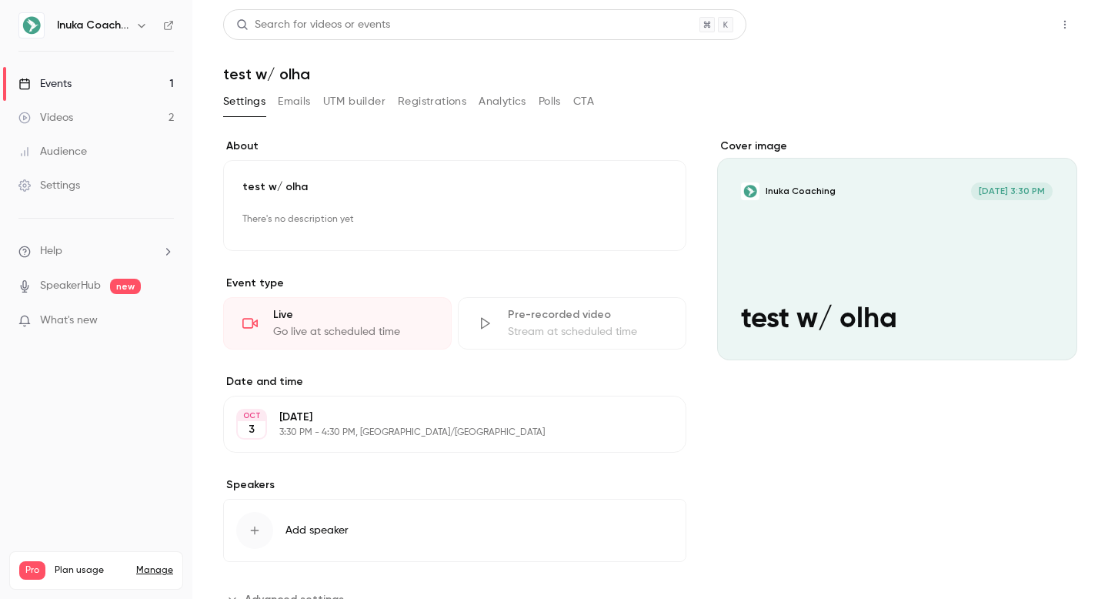
click at [1016, 22] on button "Share" at bounding box center [1010, 24] width 61 height 31
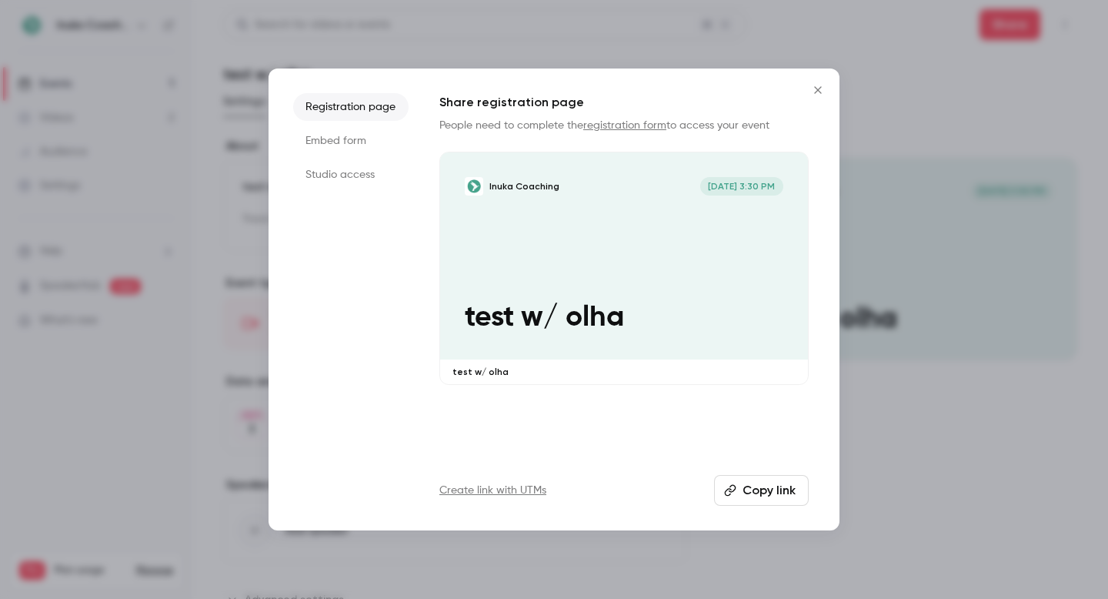
click at [396, 130] on li "Embed form" at bounding box center [350, 141] width 115 height 28
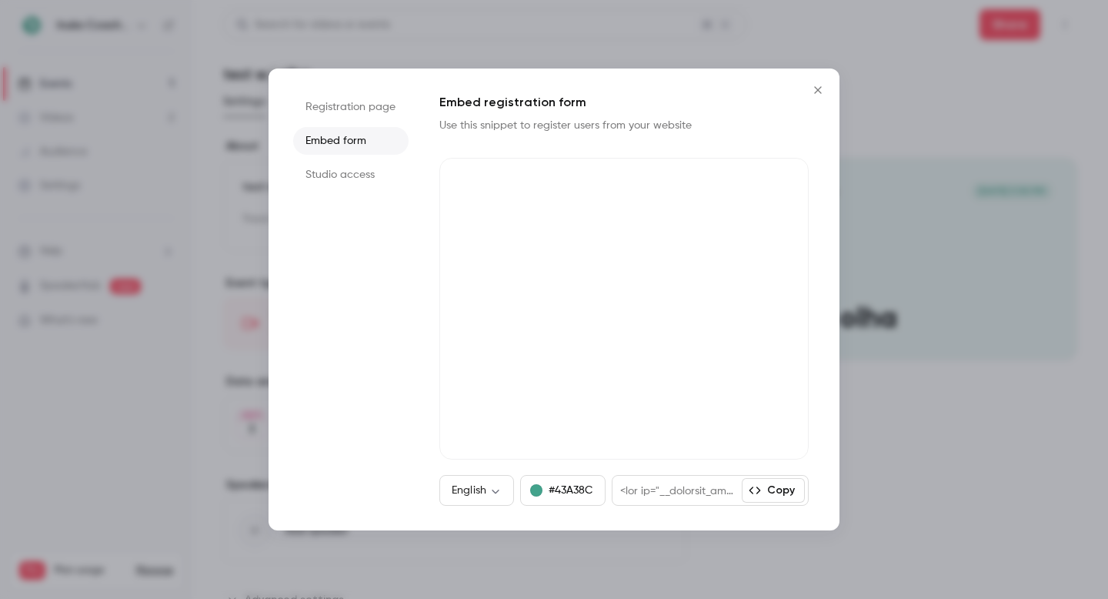
click at [814, 85] on icon "Close" at bounding box center [818, 90] width 18 height 12
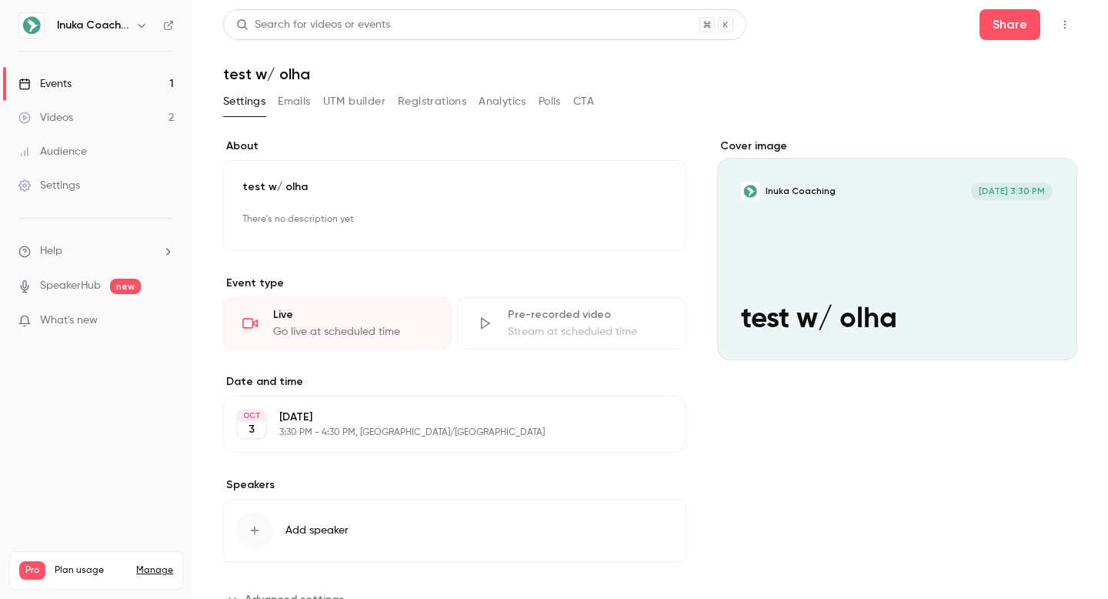
click at [95, 122] on link "Videos 2" at bounding box center [96, 118] width 192 height 34
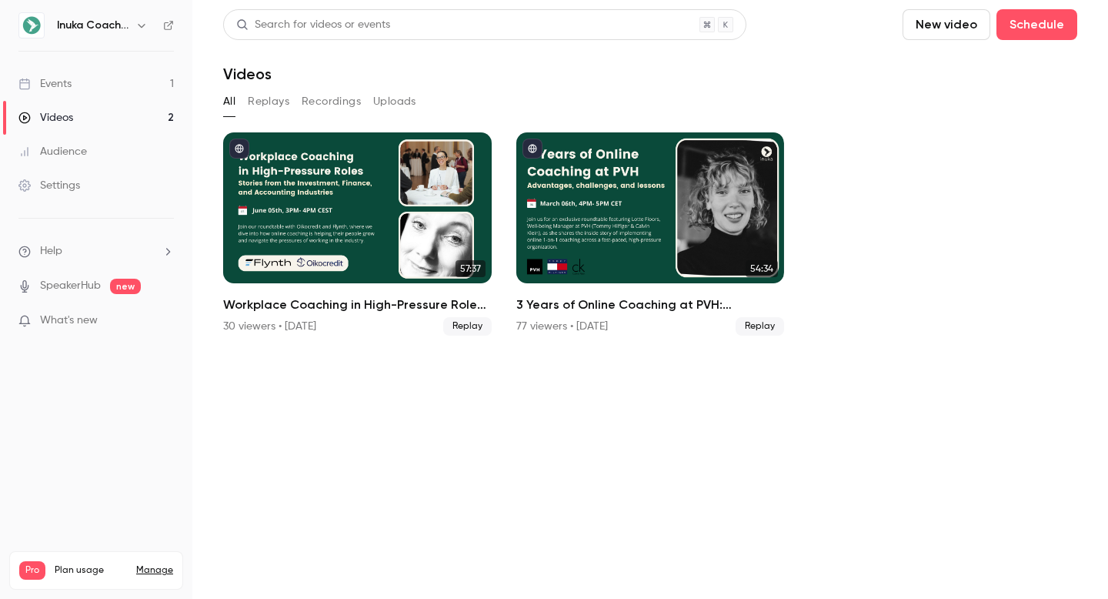
click at [122, 82] on link "Events 1" at bounding box center [96, 84] width 192 height 34
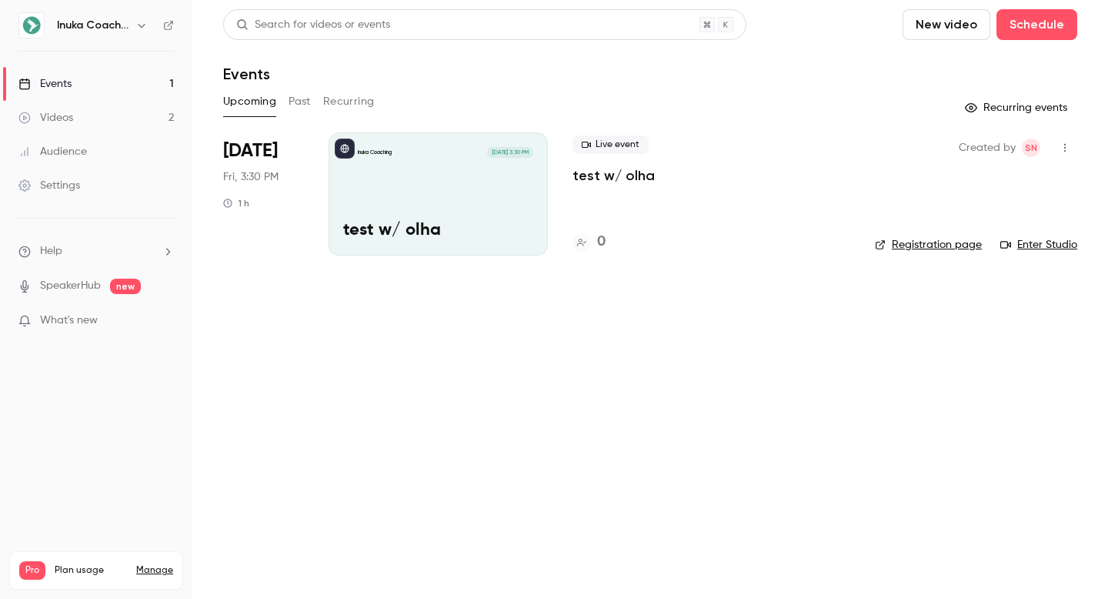
click at [1065, 148] on icon "button" at bounding box center [1065, 147] width 12 height 11
click at [676, 165] on div at bounding box center [554, 299] width 1108 height 599
click at [295, 152] on div "[DATE] Fri, 3:30 PM 1 h" at bounding box center [263, 193] width 81 height 123
click at [623, 192] on div "Live event test w/ olha 0" at bounding box center [712, 193] width 278 height 123
click at [622, 177] on p "test w/ olha" at bounding box center [614, 175] width 82 height 18
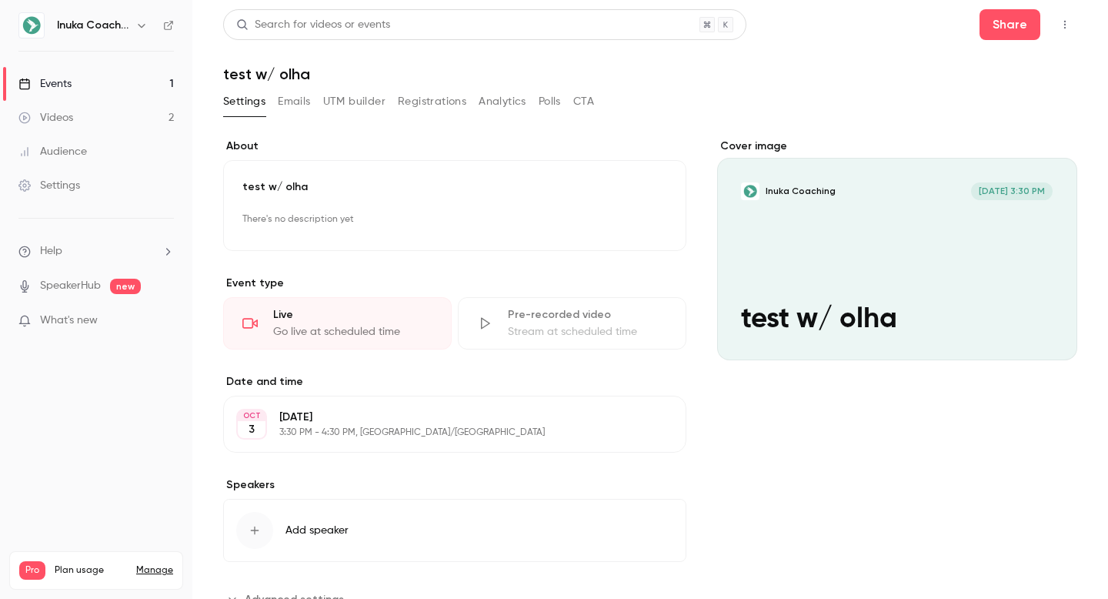
click at [658, 221] on button "Edit" at bounding box center [640, 220] width 56 height 25
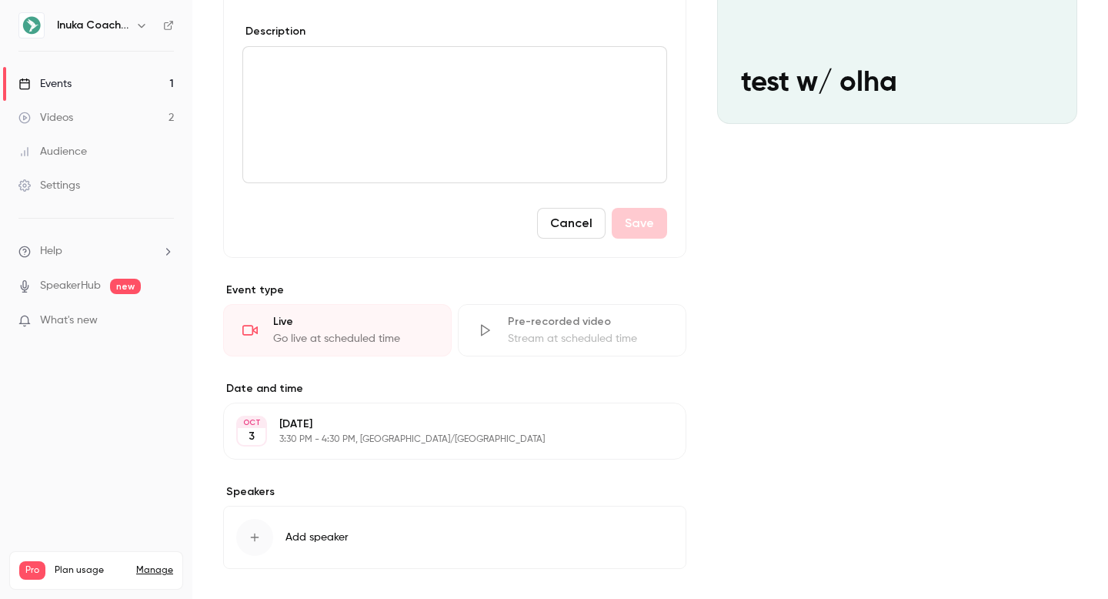
scroll to position [284, 0]
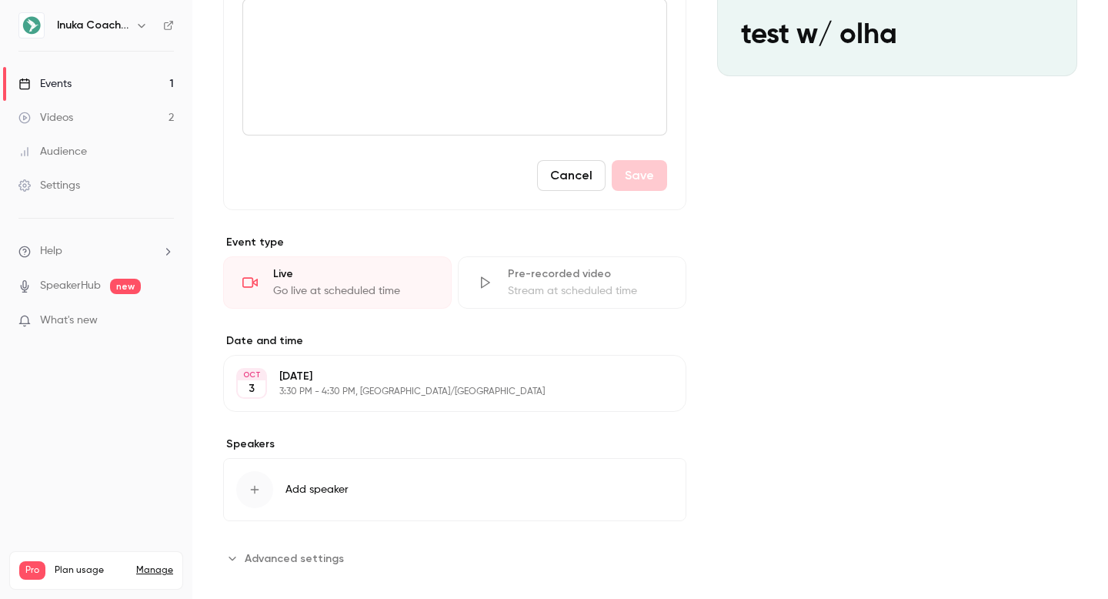
click at [583, 179] on button "Cancel" at bounding box center [571, 175] width 69 height 31
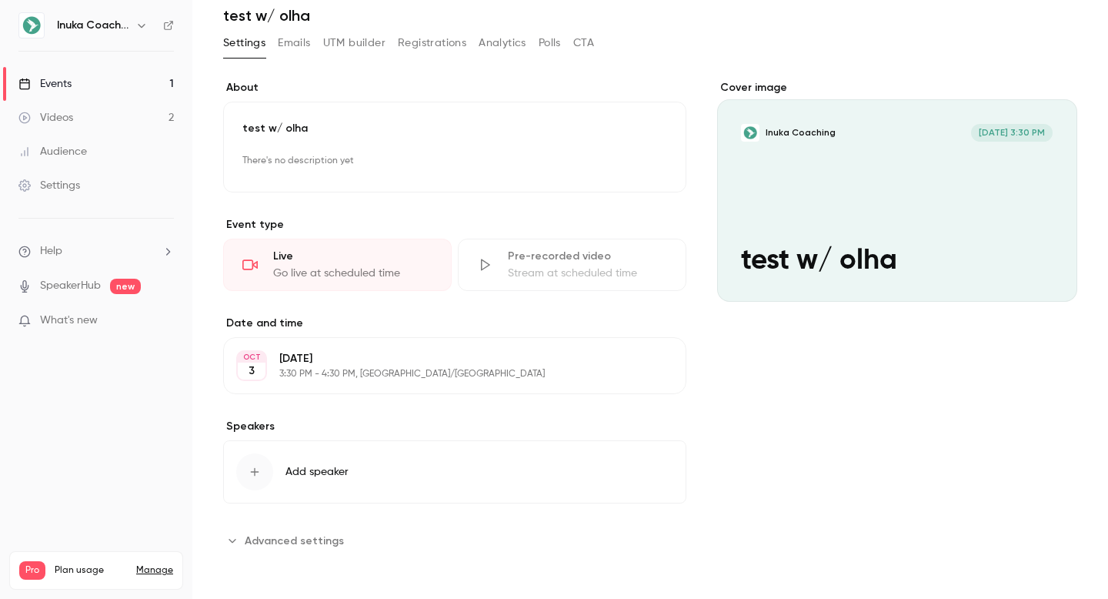
scroll to position [58, 0]
click at [413, 372] on p "3:30 PM - 4:30 PM, [GEOGRAPHIC_DATA]/[GEOGRAPHIC_DATA]" at bounding box center [442, 374] width 326 height 12
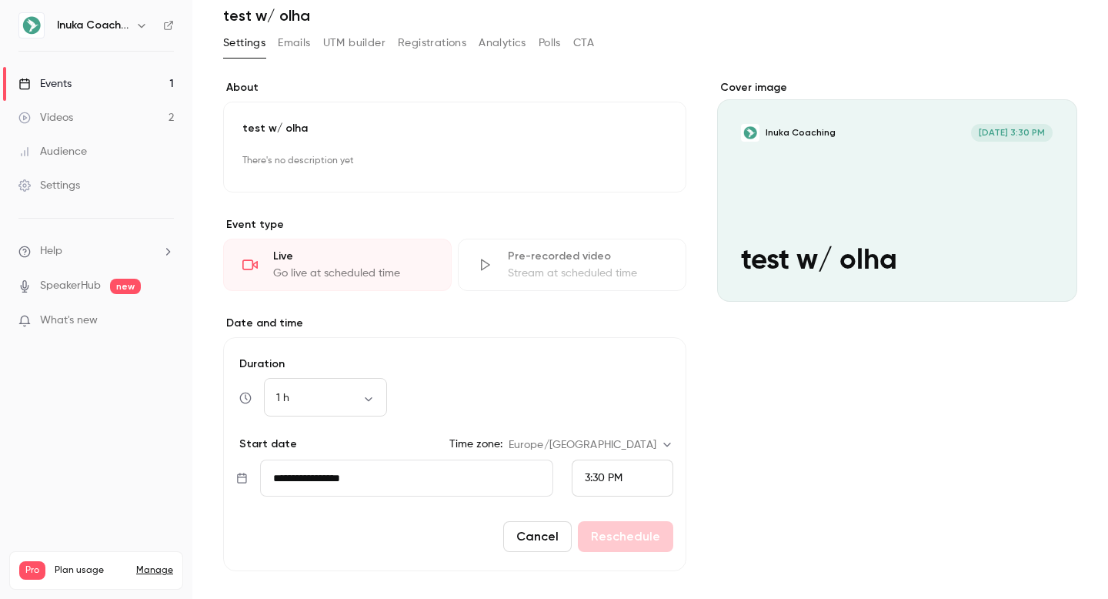
scroll to position [236, 0]
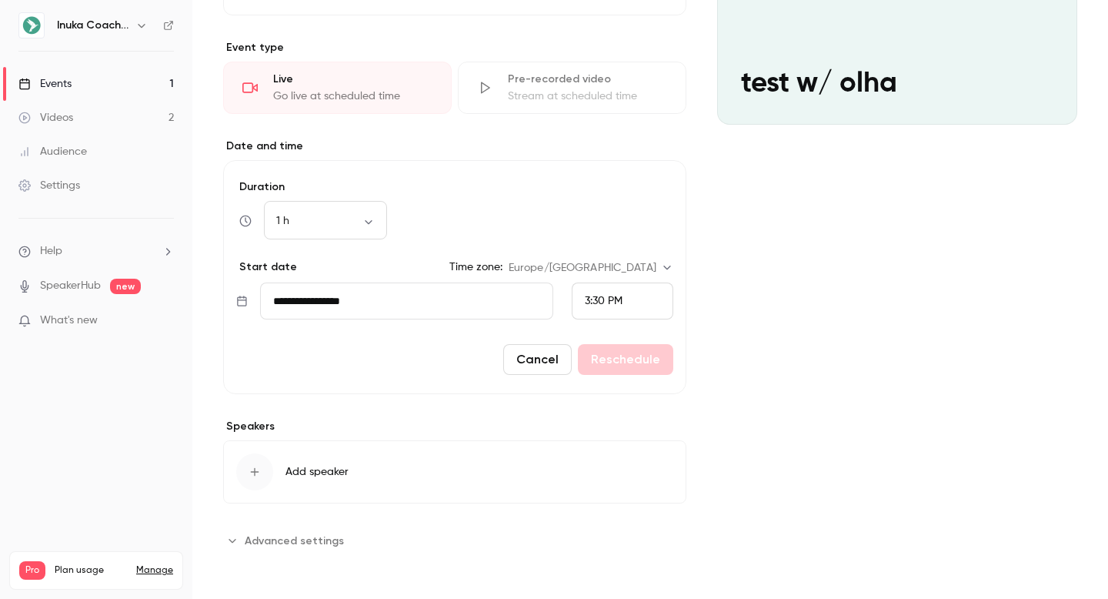
click at [533, 357] on button "Cancel" at bounding box center [537, 359] width 69 height 31
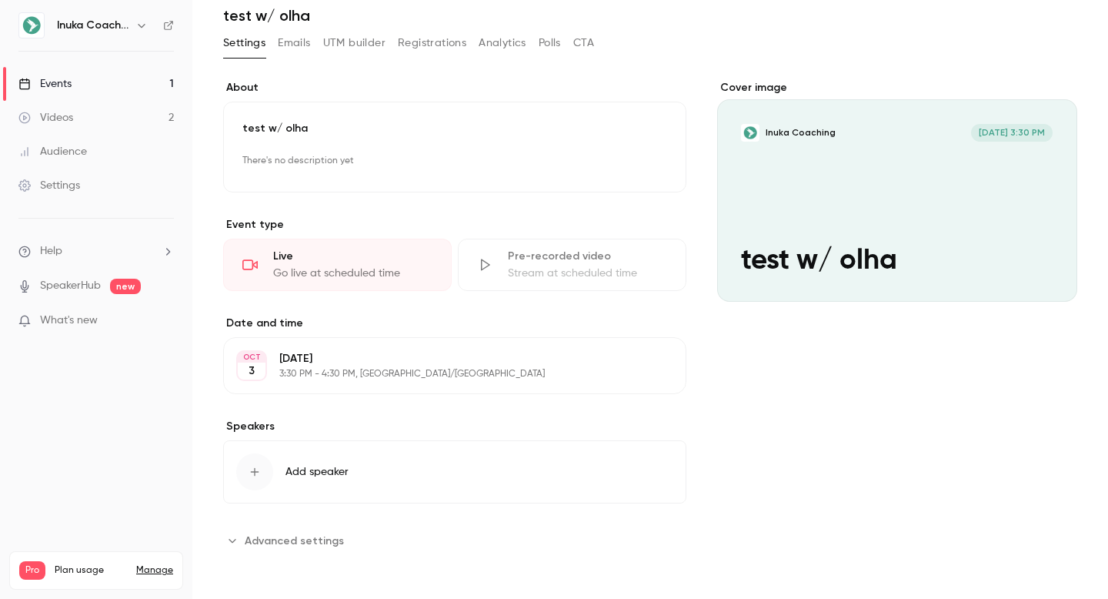
scroll to position [0, 0]
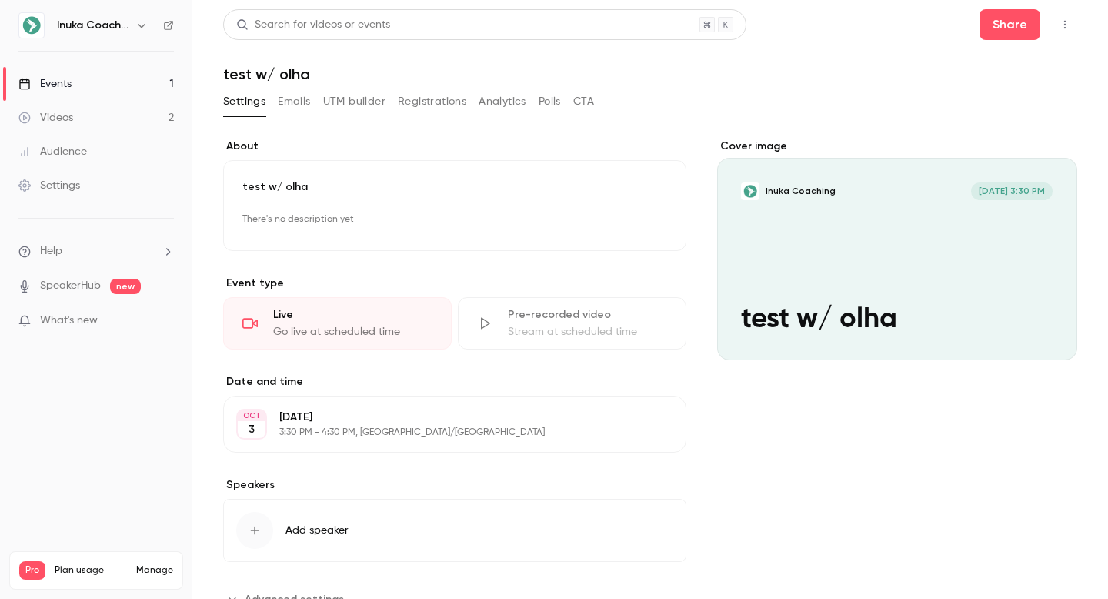
click at [66, 94] on link "Events 1" at bounding box center [96, 84] width 192 height 34
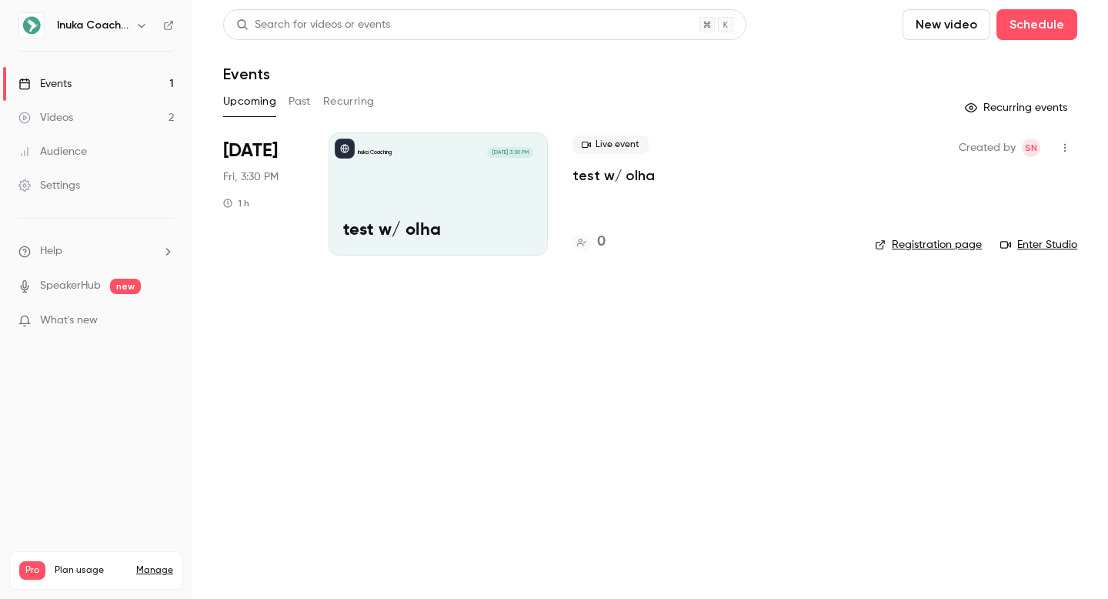
click at [1068, 146] on icon "button" at bounding box center [1065, 147] width 12 height 11
click at [972, 340] on div "Delete" at bounding box center [1006, 346] width 117 height 15
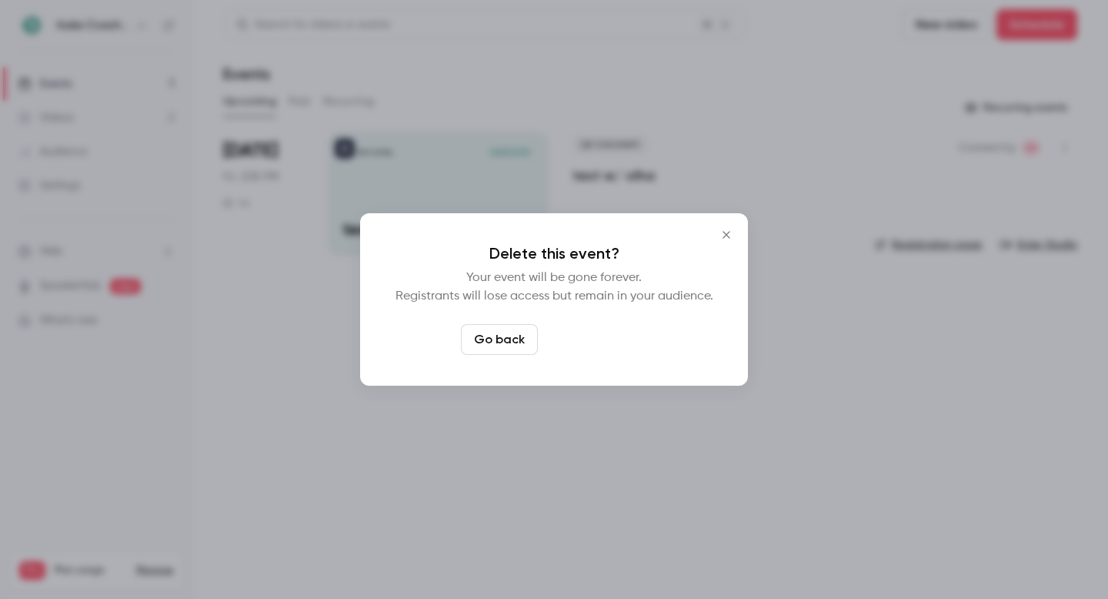
click at [622, 345] on button "Delete event" at bounding box center [595, 339] width 103 height 31
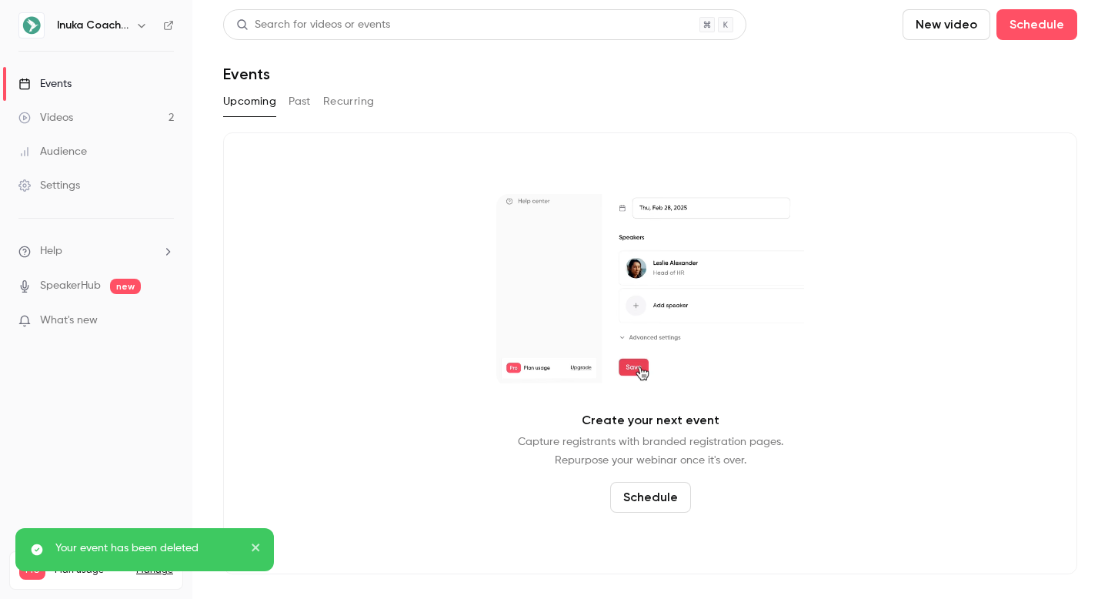
click at [67, 91] on div "Events" at bounding box center [44, 83] width 53 height 15
click at [79, 110] on link "Videos 2" at bounding box center [96, 118] width 192 height 34
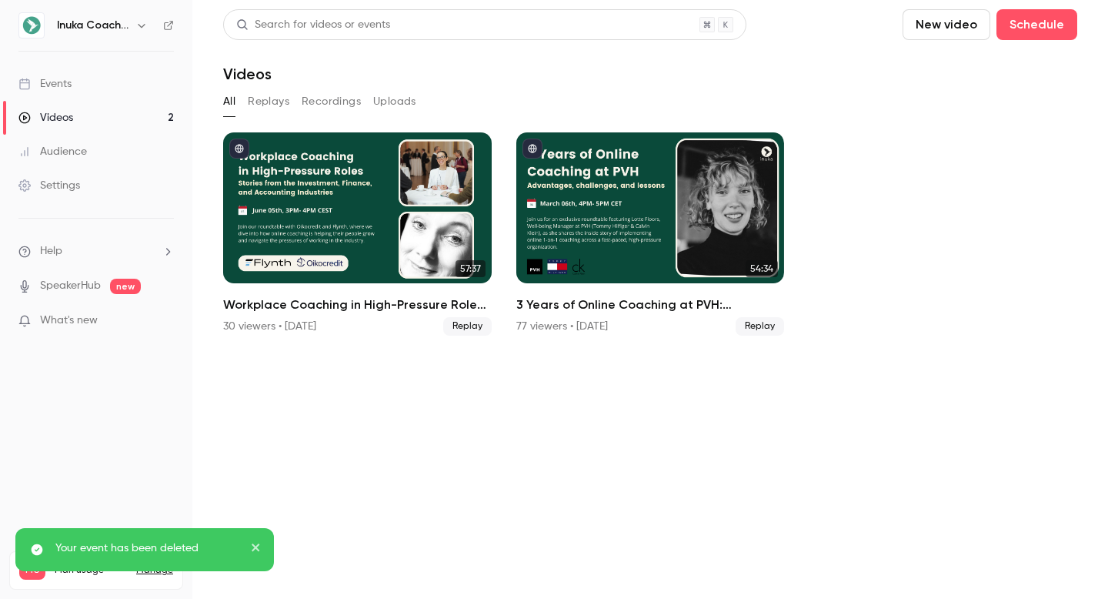
click at [109, 83] on link "Events" at bounding box center [96, 84] width 192 height 34
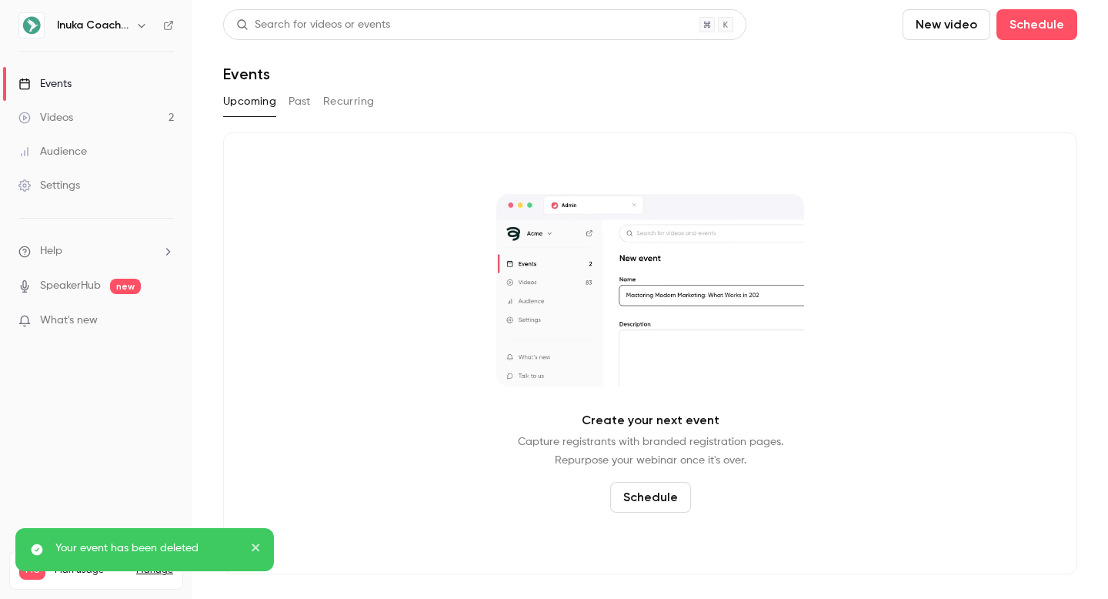
click at [100, 125] on link "Videos 2" at bounding box center [96, 118] width 192 height 34
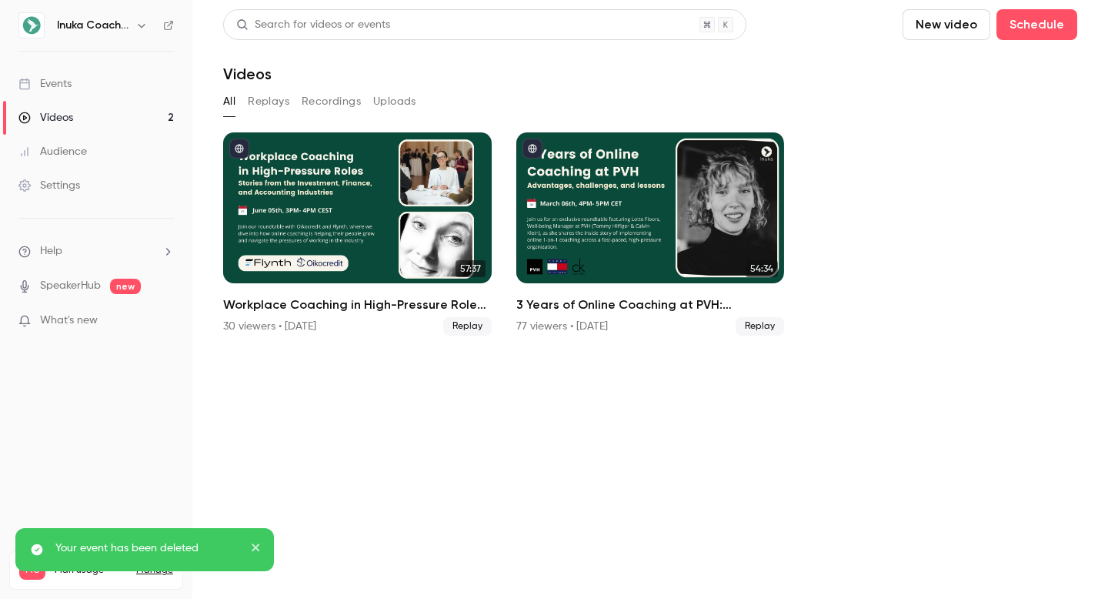
click at [847, 258] on ul "57:37 Workplace Coaching in High-Pressure Roles: Stories from the Investment, F…" at bounding box center [650, 233] width 854 height 203
